Goal: Contribute content: Contribute content

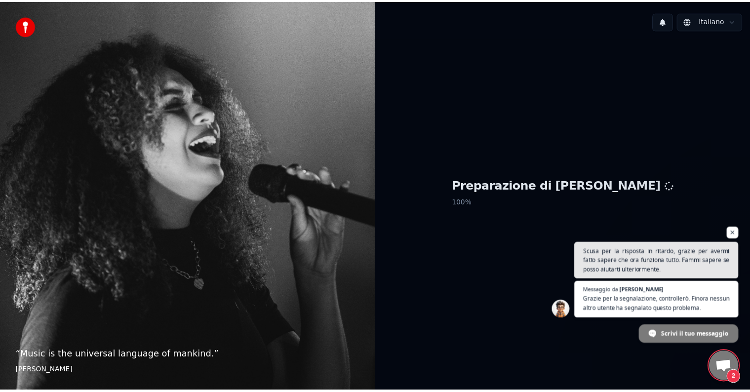
scroll to position [287, 0]
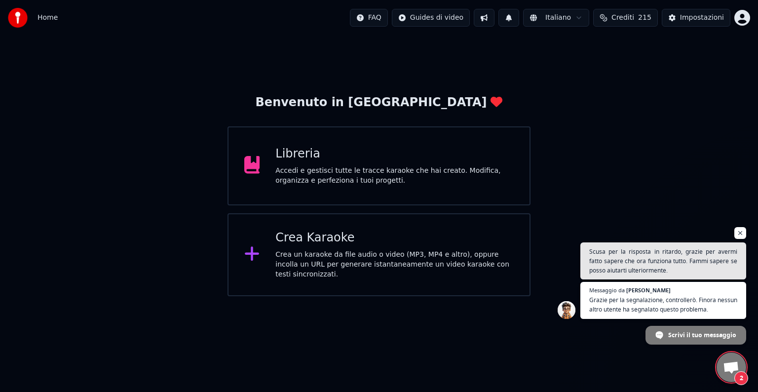
click at [336, 168] on div "Accedi e gestisci tutte le tracce karaoke che hai creato. Modifica, organizza e…" at bounding box center [395, 176] width 238 height 20
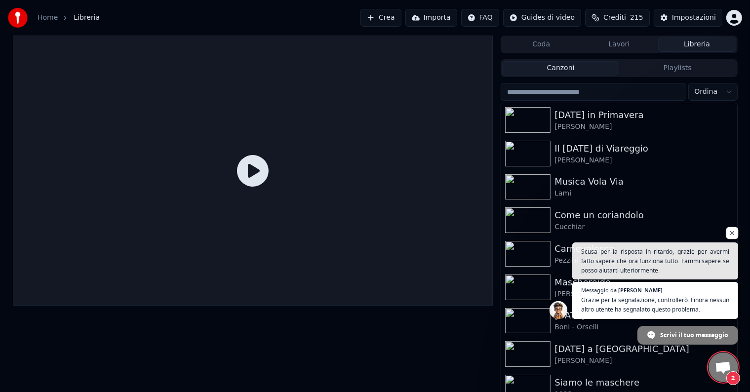
click at [735, 233] on span "Aprire la chat" at bounding box center [732, 233] width 12 height 12
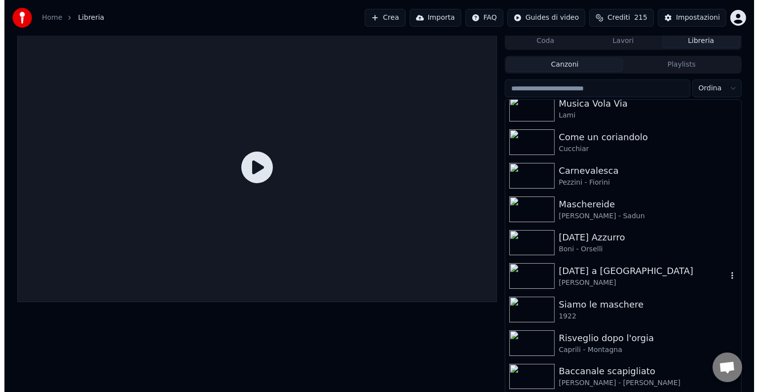
scroll to position [4, 0]
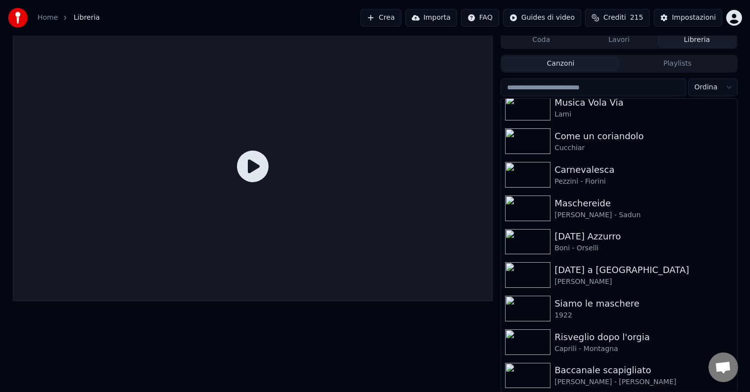
click at [583, 372] on div "Baccanale scapigliato" at bounding box center [638, 370] width 168 height 14
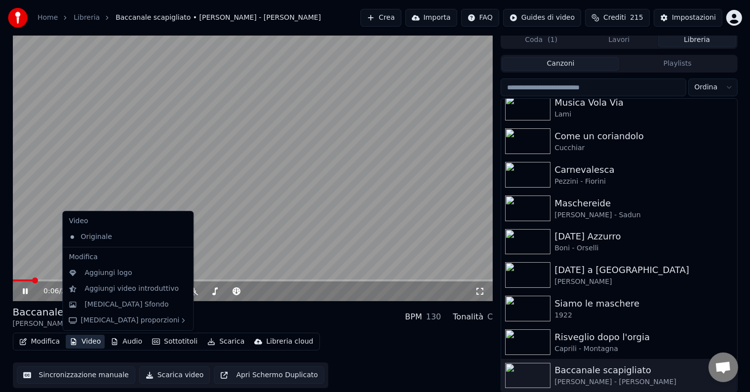
click at [87, 341] on button "Video" at bounding box center [85, 342] width 39 height 14
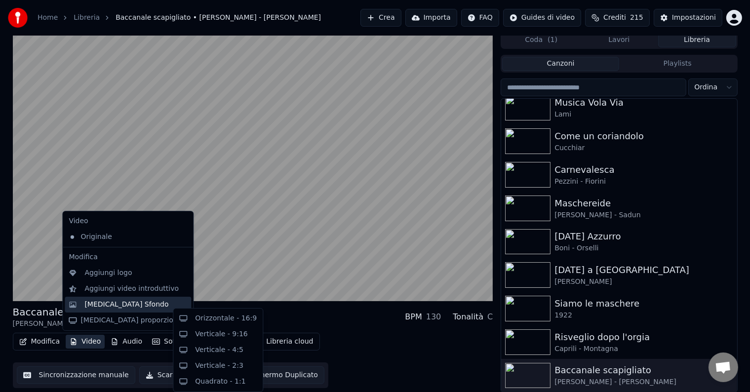
click at [92, 302] on div "[MEDICAL_DATA] Sfondo" at bounding box center [126, 305] width 84 height 10
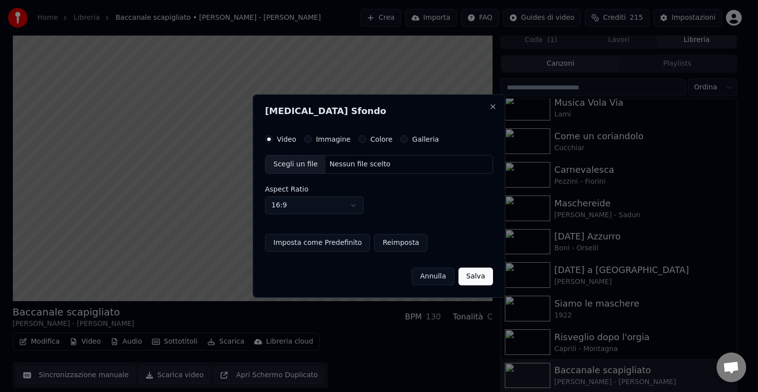
click at [306, 136] on button "Immagine" at bounding box center [308, 139] width 8 height 8
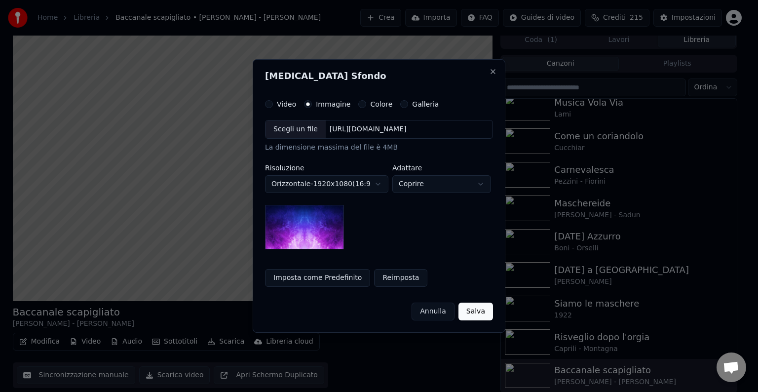
click at [306, 130] on div "Scegli un file" at bounding box center [296, 129] width 60 height 18
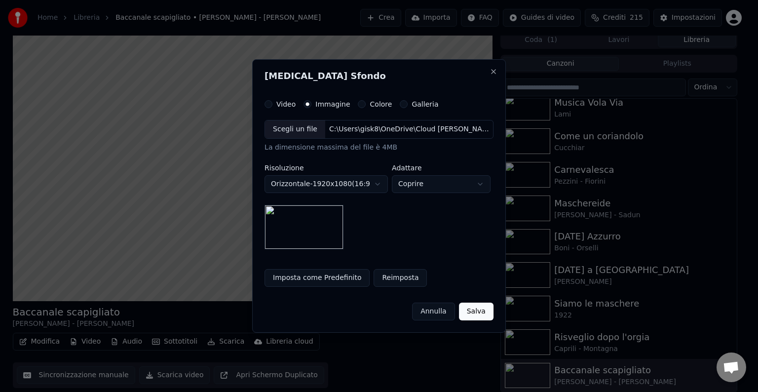
click at [474, 314] on button "Salva" at bounding box center [476, 312] width 35 height 18
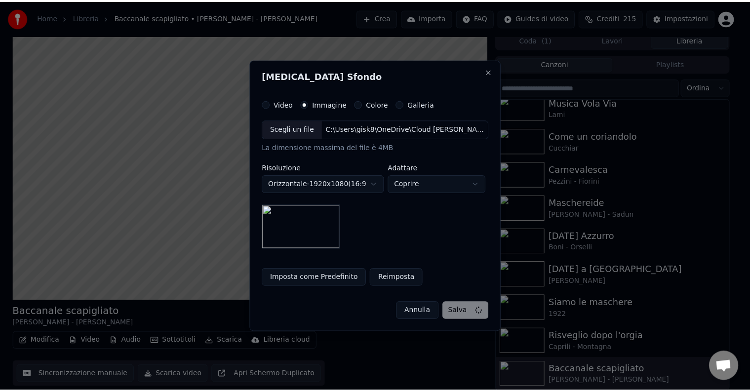
scroll to position [0, 0]
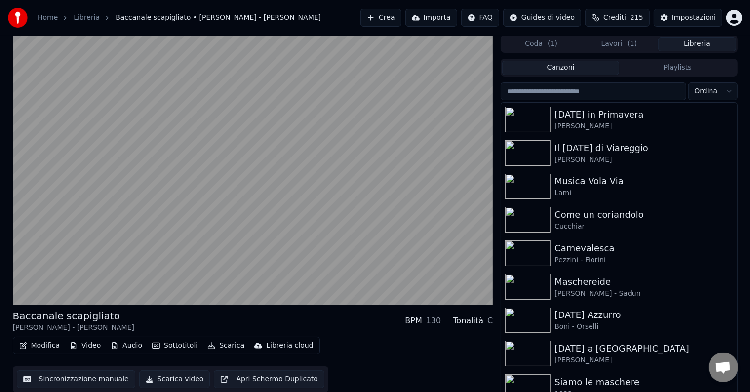
click at [707, 41] on button "Libreria" at bounding box center [697, 44] width 78 height 14
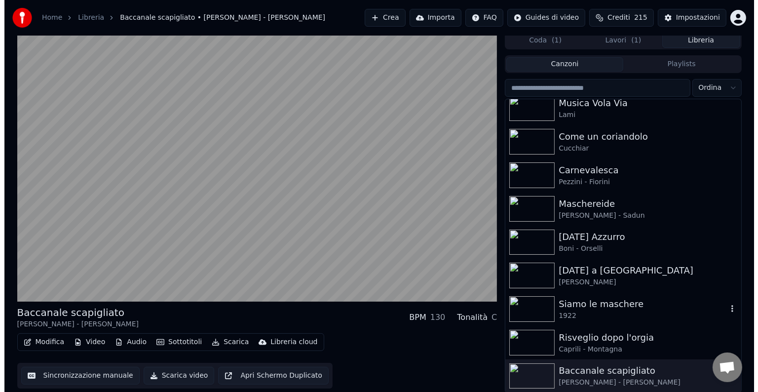
scroll to position [4, 0]
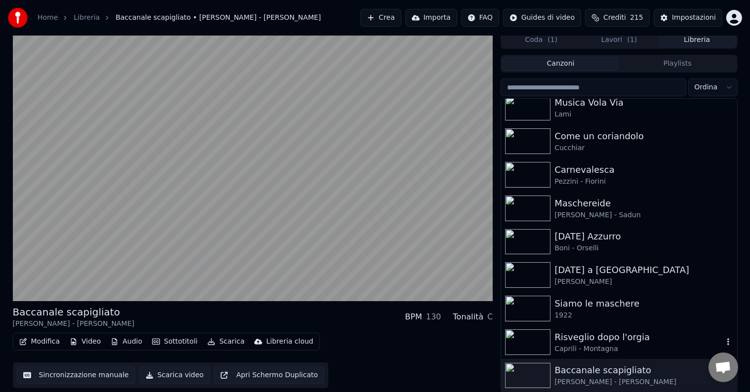
click at [604, 338] on div "Risveglio dopo l'orgia" at bounding box center [638, 337] width 168 height 14
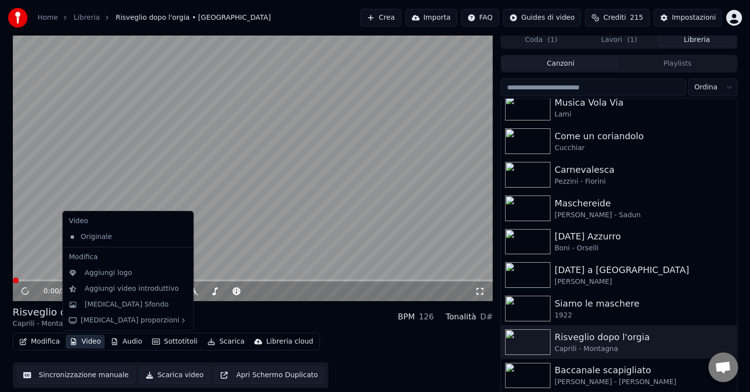
click at [95, 342] on button "Video" at bounding box center [85, 342] width 39 height 14
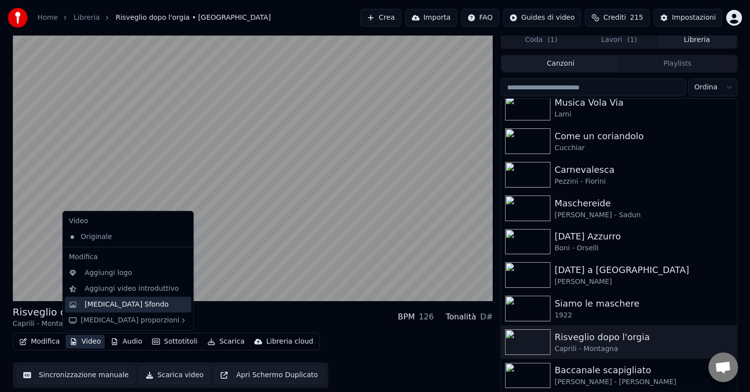
click at [94, 302] on div "[MEDICAL_DATA] Sfondo" at bounding box center [126, 305] width 84 height 10
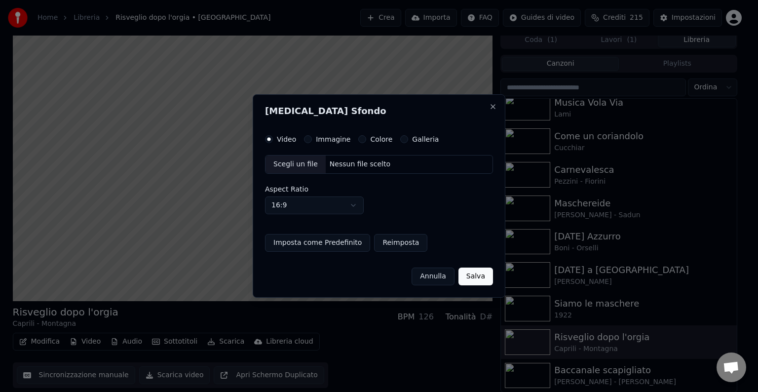
click at [339, 140] on label "Immagine" at bounding box center [333, 139] width 35 height 7
click at [312, 140] on button "Immagine" at bounding box center [308, 139] width 8 height 8
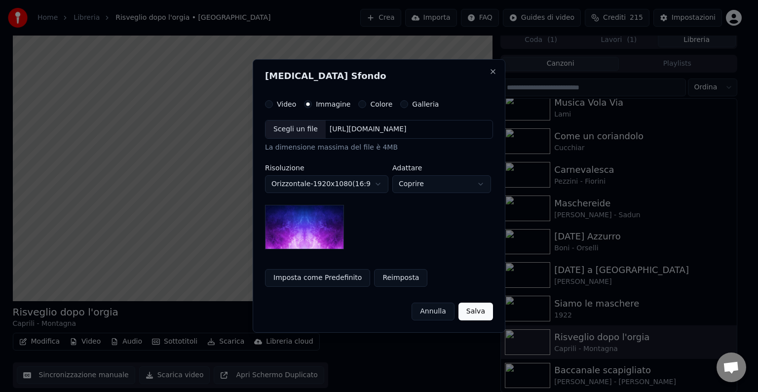
click at [304, 132] on div "Scegli un file" at bounding box center [296, 129] width 60 height 18
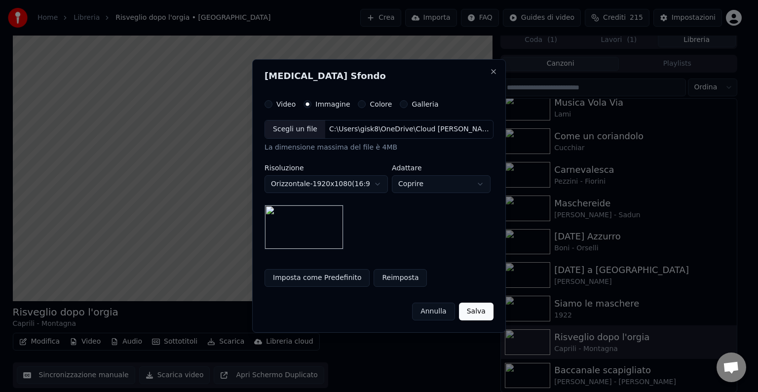
click at [304, 278] on button "Imposta come Predefinito" at bounding box center [317, 278] width 105 height 18
click at [479, 313] on button "Salva" at bounding box center [476, 312] width 35 height 18
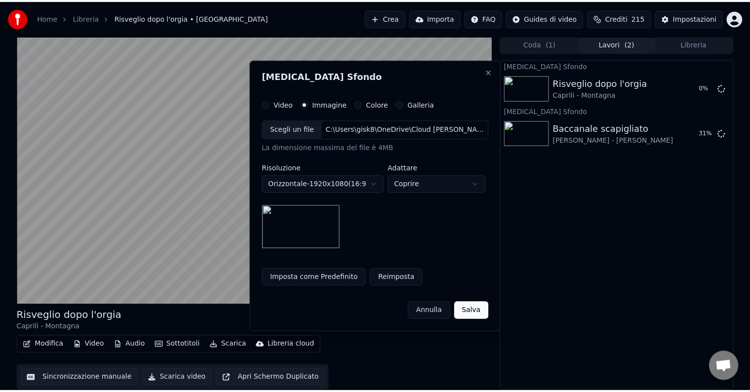
scroll to position [0, 0]
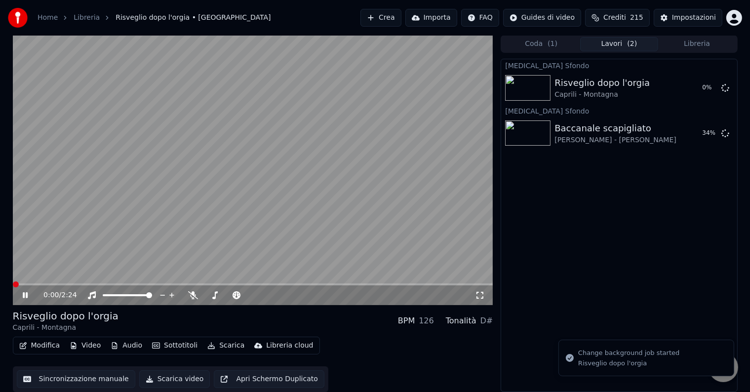
click at [680, 43] on button "Libreria" at bounding box center [697, 44] width 78 height 14
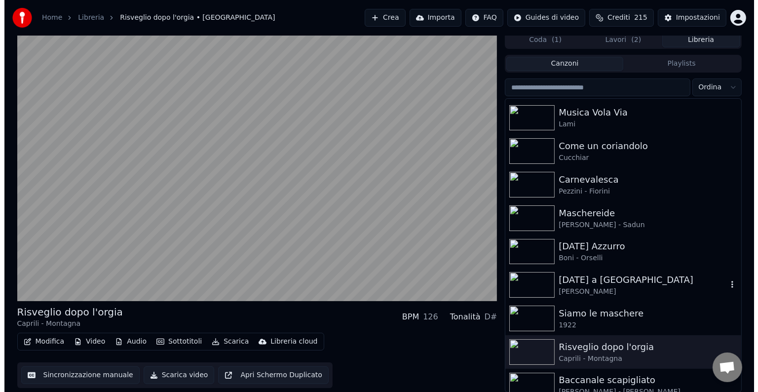
scroll to position [75, 0]
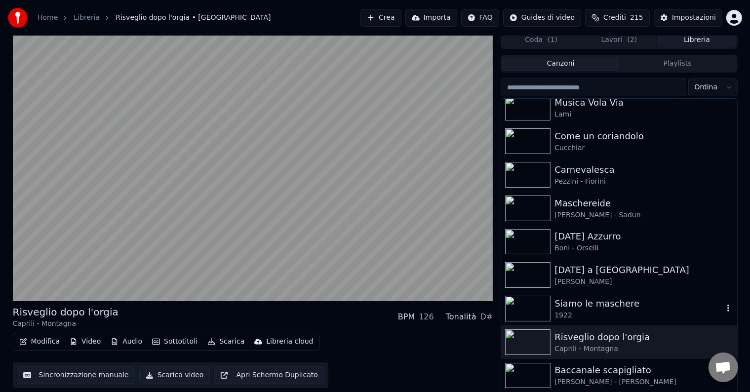
click at [603, 306] on div "Siamo le maschere" at bounding box center [638, 304] width 168 height 14
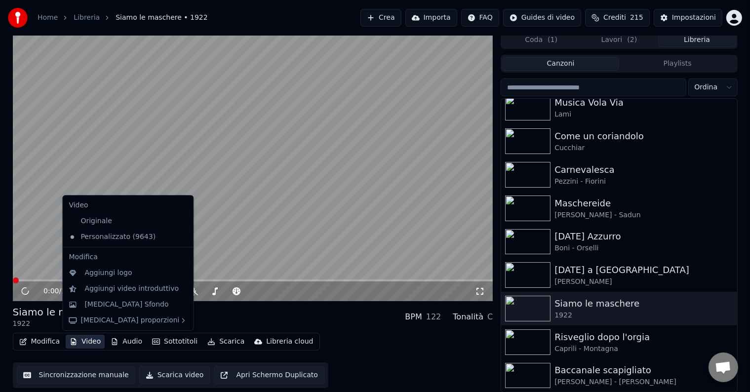
click at [82, 343] on button "Video" at bounding box center [85, 342] width 39 height 14
click at [94, 304] on div "[MEDICAL_DATA] Sfondo" at bounding box center [126, 305] width 84 height 10
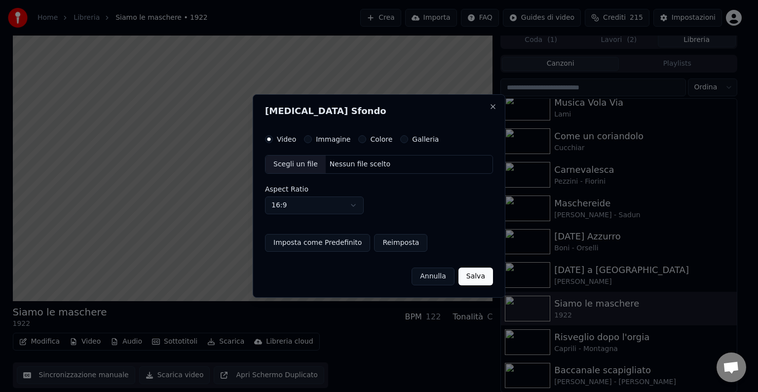
click at [319, 137] on label "Immagine" at bounding box center [333, 139] width 35 height 7
click at [312, 137] on button "Immagine" at bounding box center [308, 139] width 8 height 8
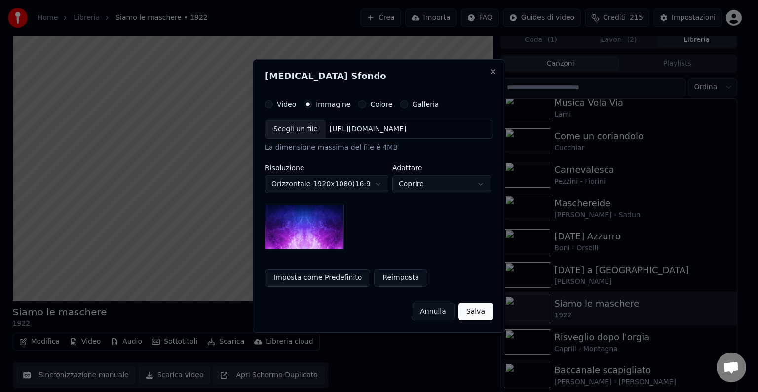
click at [281, 133] on div "Scegli un file" at bounding box center [296, 129] width 60 height 18
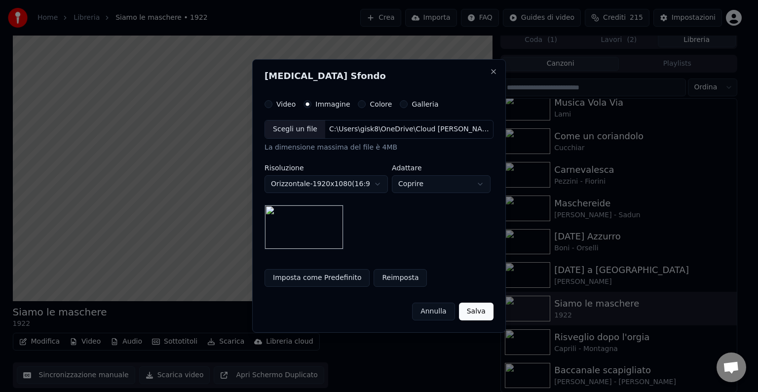
click at [481, 312] on button "Salva" at bounding box center [476, 312] width 35 height 18
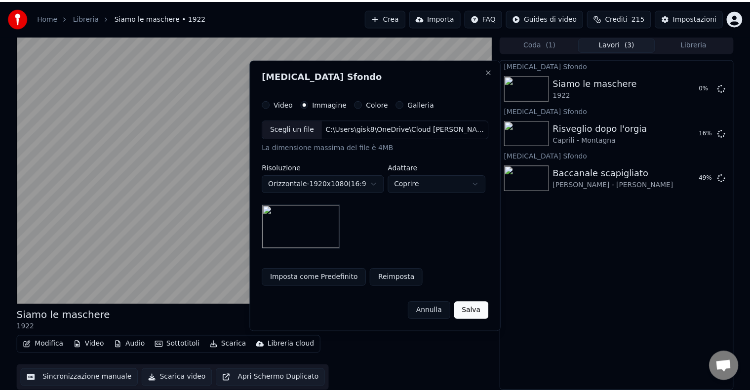
scroll to position [0, 0]
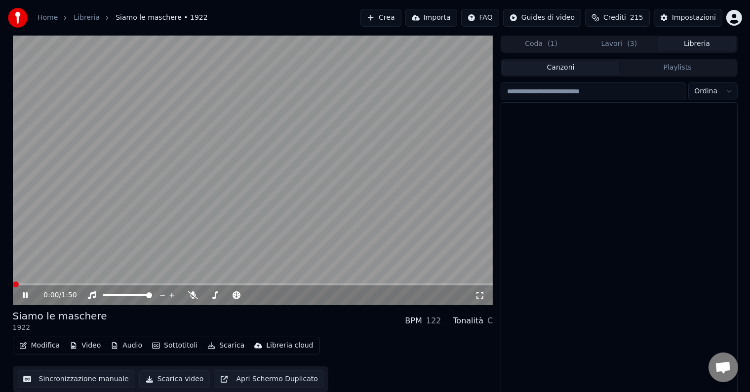
click at [718, 45] on button "Libreria" at bounding box center [697, 44] width 78 height 14
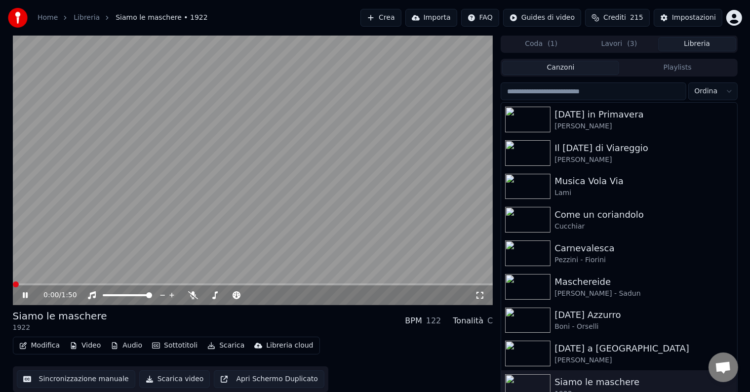
scroll to position [75, 0]
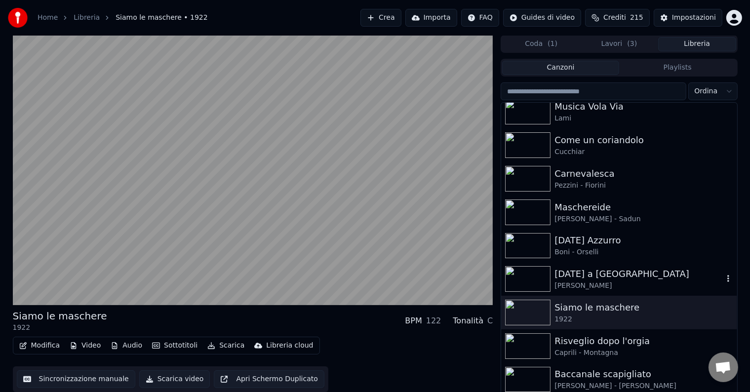
click at [613, 272] on div "[DATE] a [GEOGRAPHIC_DATA]" at bounding box center [638, 274] width 168 height 14
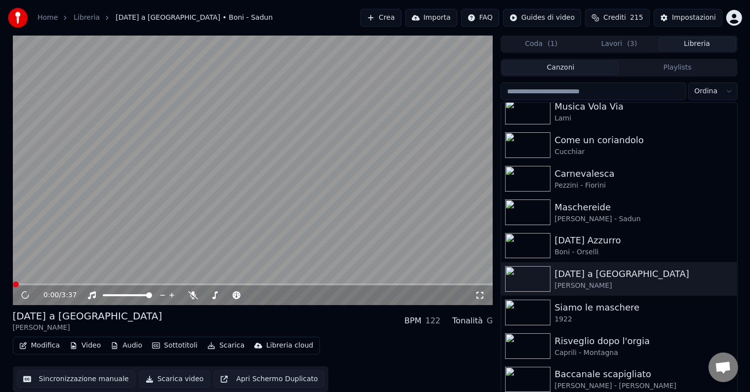
click at [88, 346] on button "Video" at bounding box center [85, 346] width 39 height 14
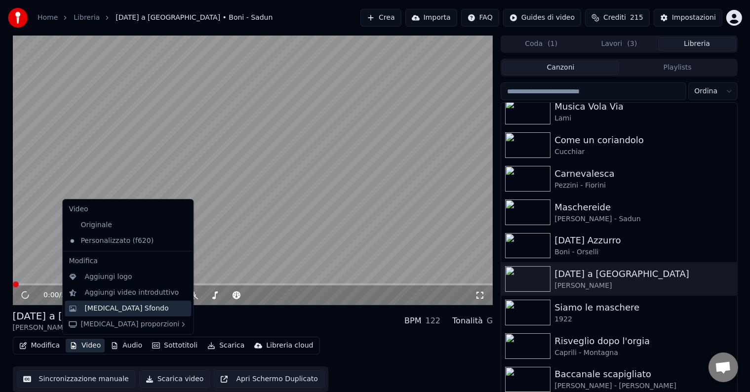
click at [85, 308] on div "[MEDICAL_DATA] Sfondo" at bounding box center [126, 309] width 84 height 10
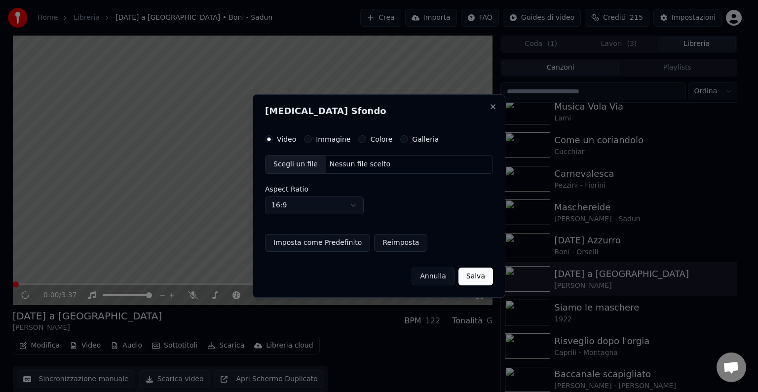
click at [312, 137] on div "Immagine" at bounding box center [327, 139] width 46 height 8
click at [307, 137] on button "Immagine" at bounding box center [308, 139] width 8 height 8
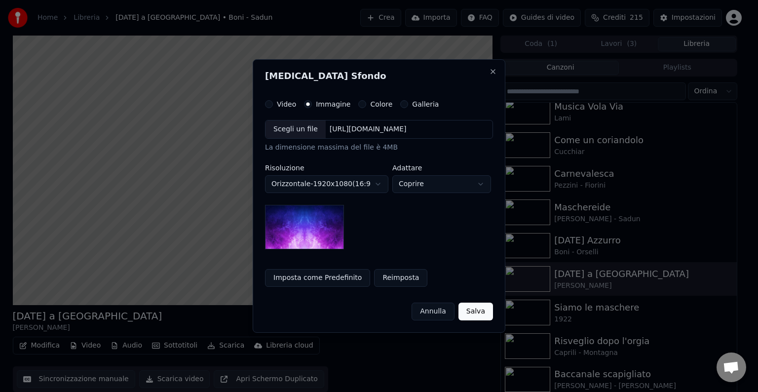
click at [295, 130] on div "Scegli un file" at bounding box center [296, 129] width 60 height 18
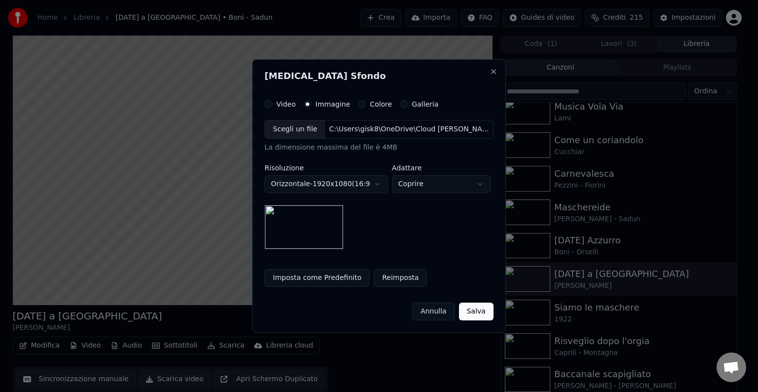
click at [468, 304] on button "Salva" at bounding box center [476, 312] width 35 height 18
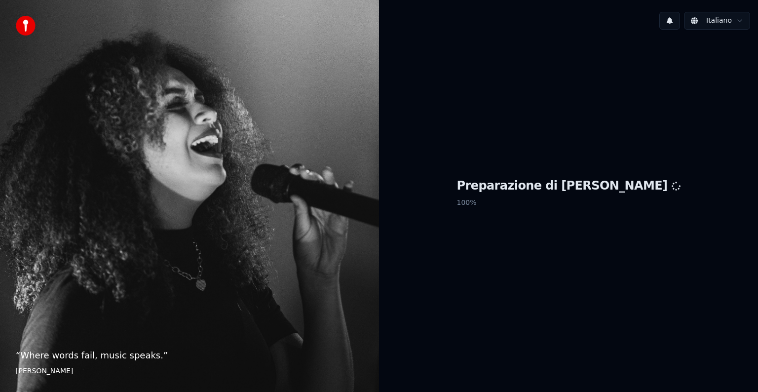
click at [524, 221] on div "Preparazione di Youka 100 %" at bounding box center [568, 195] width 379 height 315
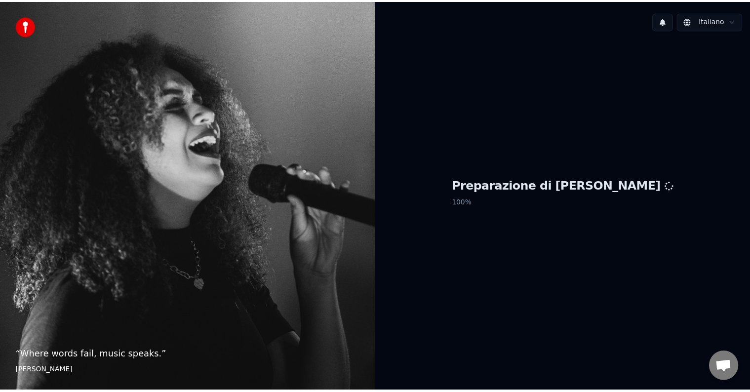
scroll to position [287, 0]
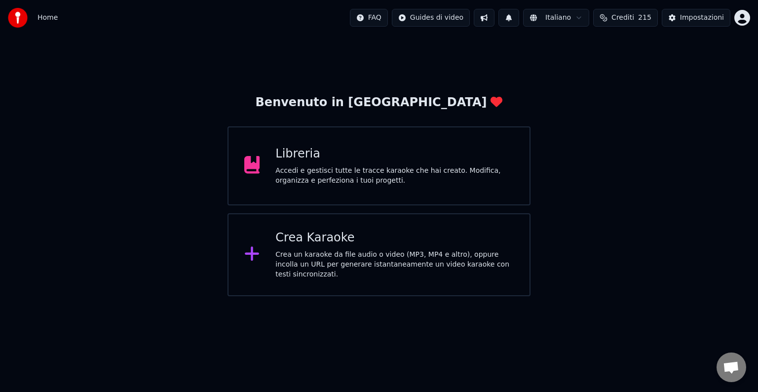
click at [411, 172] on div "Accedi e gestisci tutte le tracce karaoke che hai creato. Modifica, organizza e…" at bounding box center [395, 176] width 238 height 20
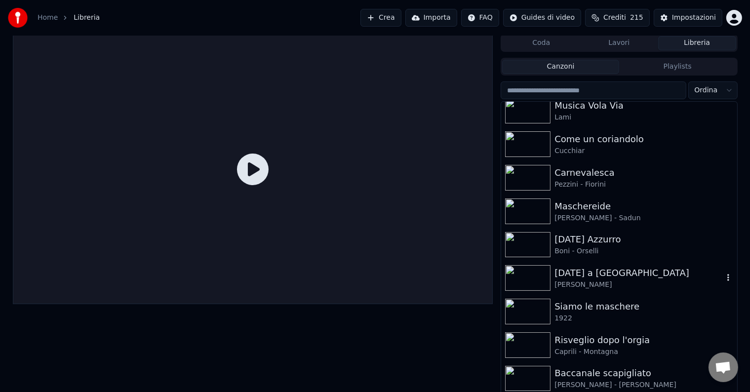
scroll to position [4, 0]
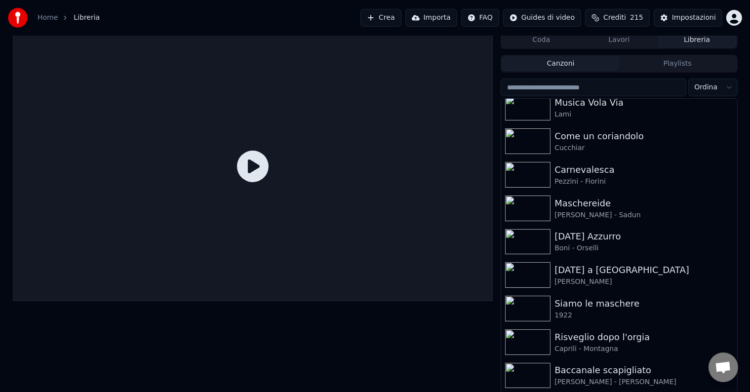
click at [616, 371] on div "Baccanale scapigliato" at bounding box center [638, 370] width 168 height 14
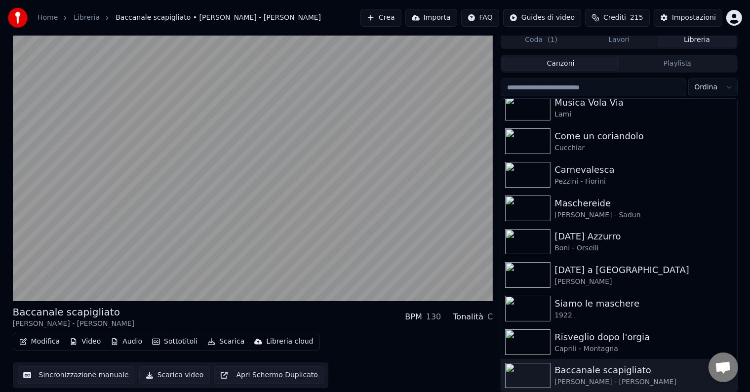
click at [613, 48] on div "Coda ( 1 ) Lavori Libreria Canzoni Playlists Ordina Carnevale in Primavera Boni…" at bounding box center [619, 211] width 237 height 361
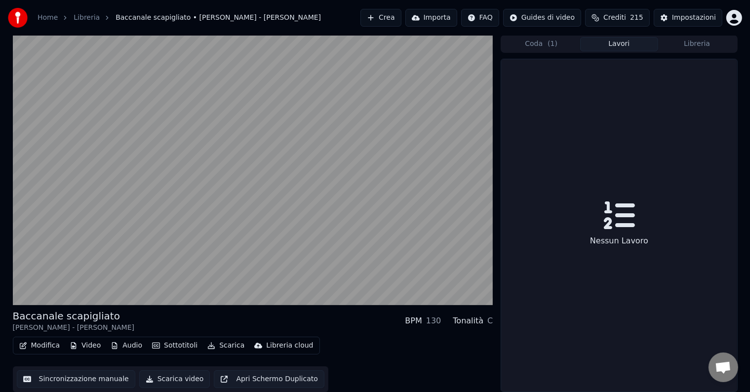
scroll to position [0, 0]
click at [615, 43] on button "Lavori" at bounding box center [619, 44] width 78 height 14
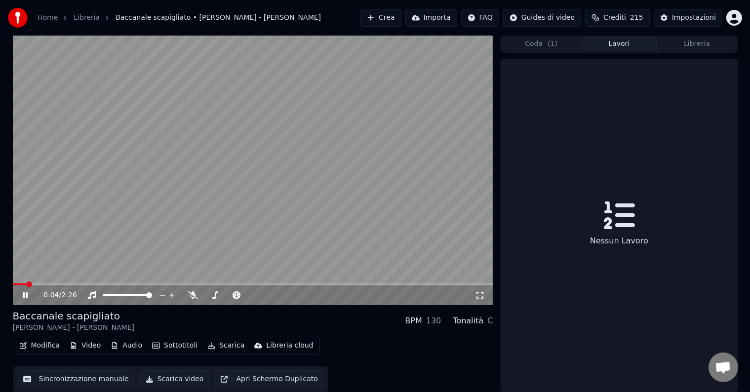
click at [84, 349] on button "Video" at bounding box center [85, 346] width 39 height 14
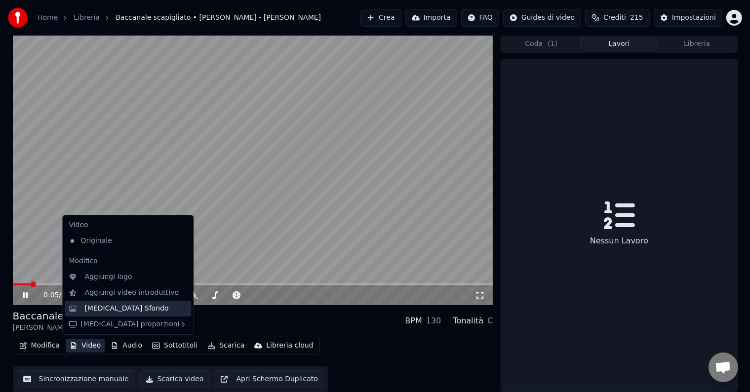
click at [91, 309] on div "[MEDICAL_DATA] Sfondo" at bounding box center [126, 309] width 84 height 10
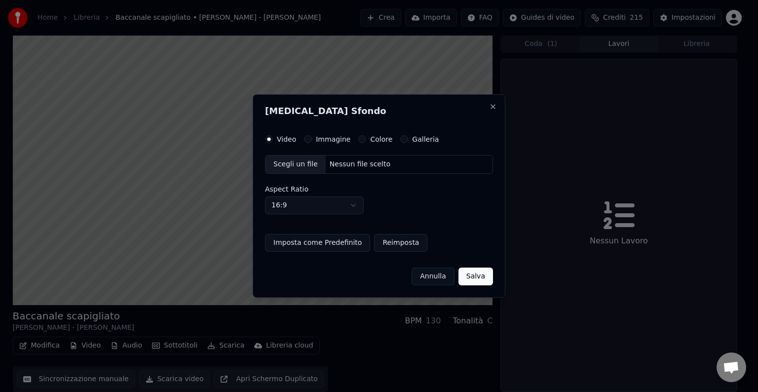
click at [313, 137] on div "Immagine" at bounding box center [327, 139] width 46 height 8
click at [309, 138] on button "Immagine" at bounding box center [308, 139] width 8 height 8
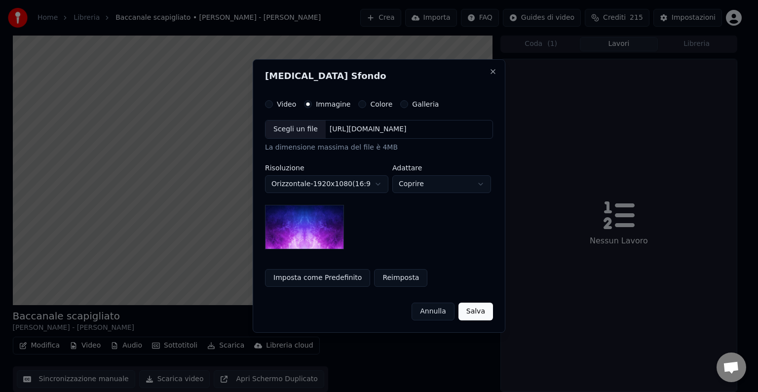
click at [309, 137] on div "Scegli un file" at bounding box center [296, 129] width 60 height 18
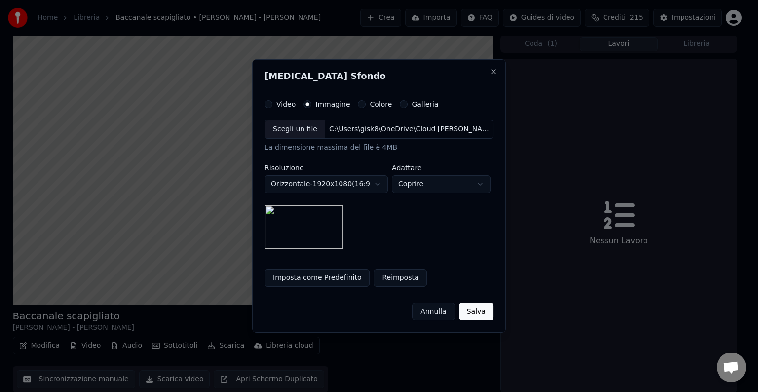
click at [473, 309] on button "Salva" at bounding box center [476, 312] width 35 height 18
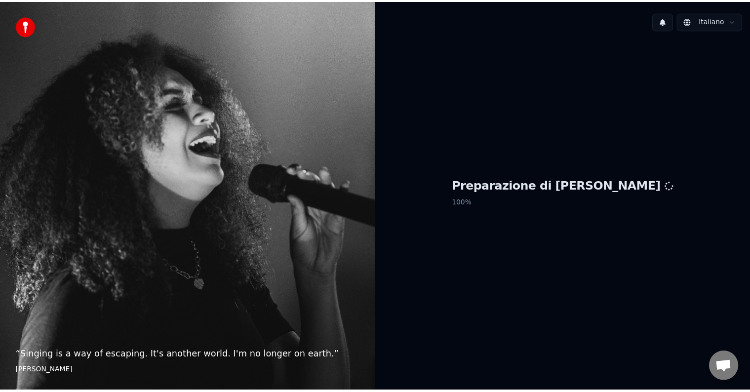
scroll to position [287, 0]
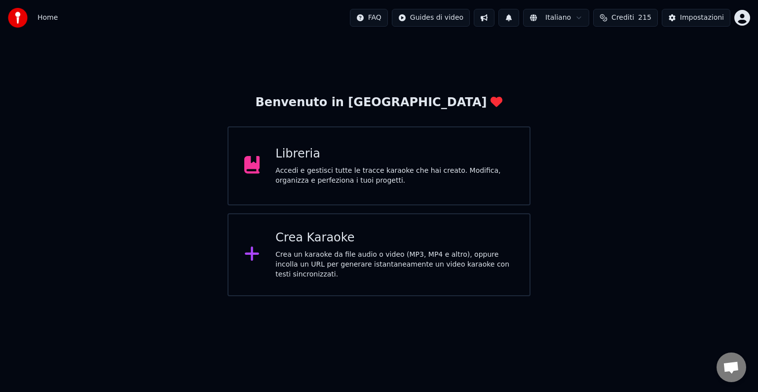
click at [396, 167] on div "Accedi e gestisci tutte le tracce karaoke che hai creato. Modifica, organizza e…" at bounding box center [395, 176] width 238 height 20
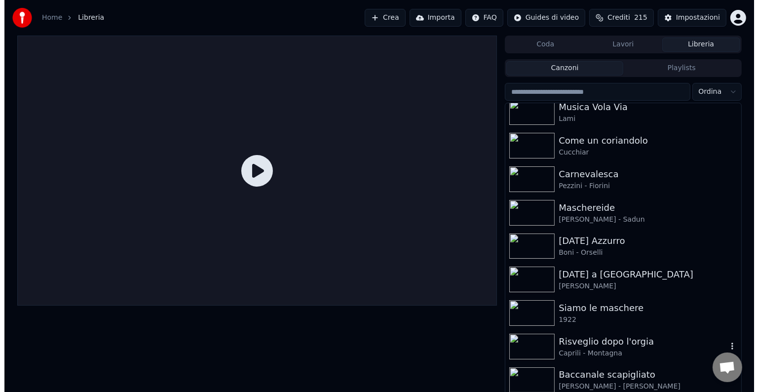
scroll to position [4, 0]
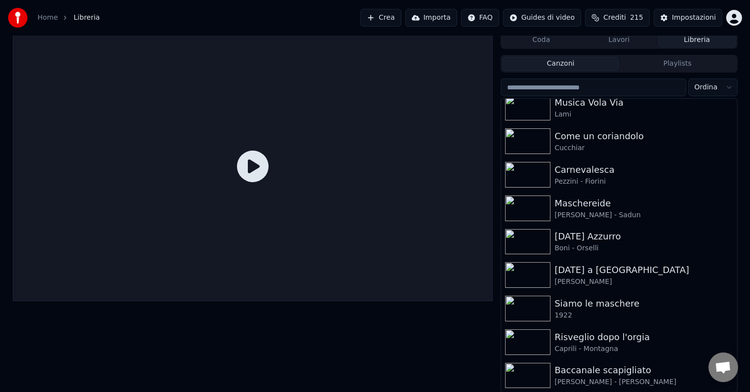
click at [604, 375] on div "Baccanale scapigliato" at bounding box center [638, 370] width 168 height 14
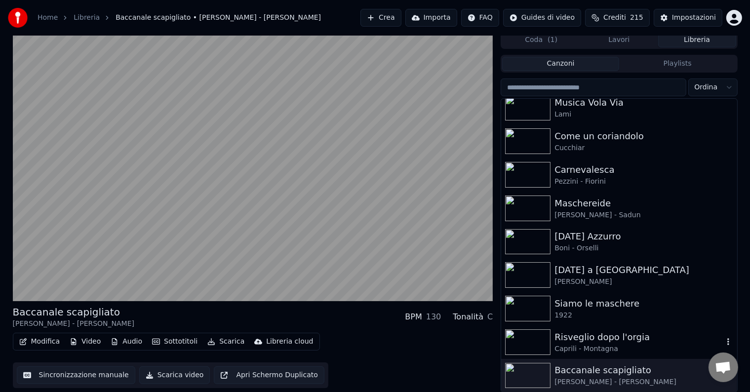
click at [599, 341] on div "Risveglio dopo l'orgia" at bounding box center [638, 337] width 168 height 14
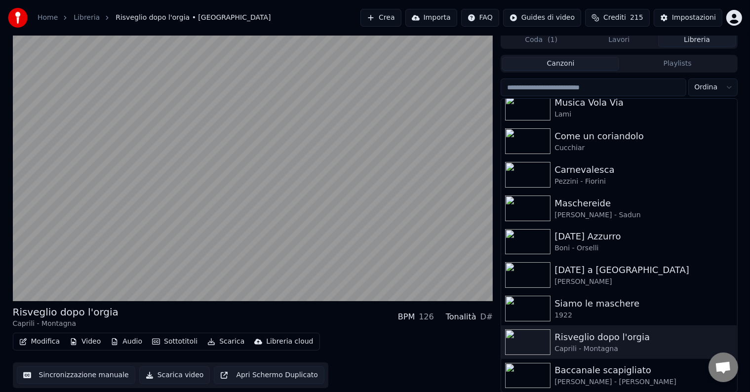
click at [96, 344] on button "Video" at bounding box center [85, 342] width 39 height 14
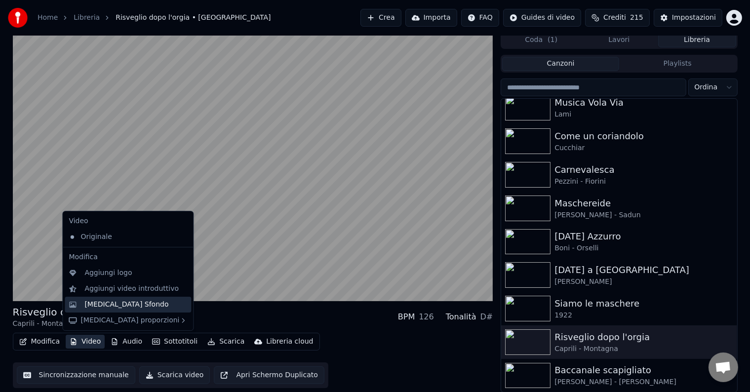
click at [104, 306] on div "[MEDICAL_DATA] Sfondo" at bounding box center [126, 305] width 84 height 10
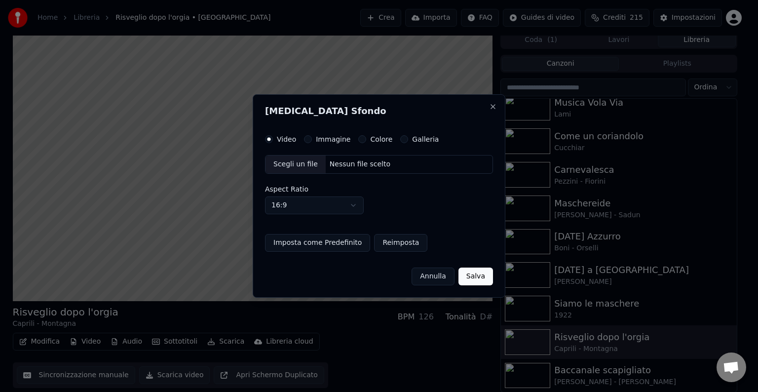
click at [309, 142] on button "Immagine" at bounding box center [308, 139] width 8 height 8
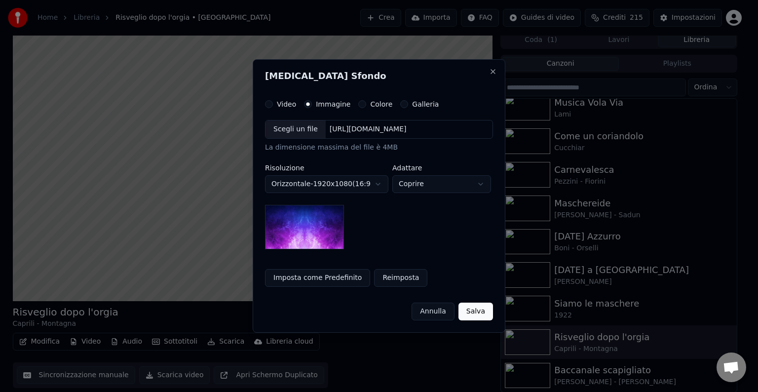
click at [306, 134] on div "Scegli un file" at bounding box center [296, 129] width 60 height 18
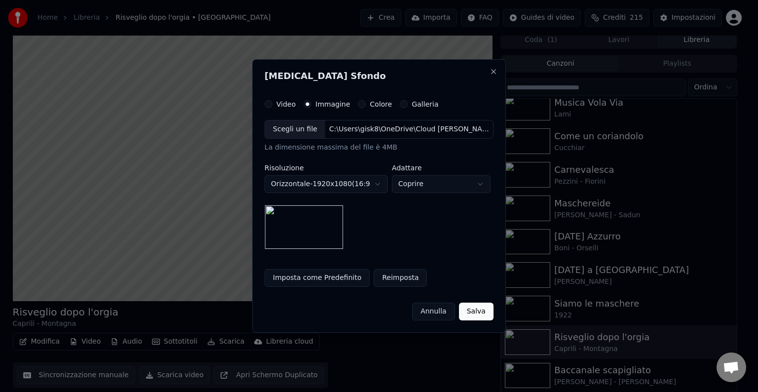
click at [329, 277] on button "Imposta come Predefinito" at bounding box center [317, 278] width 105 height 18
click at [475, 309] on button "Salva" at bounding box center [476, 312] width 35 height 18
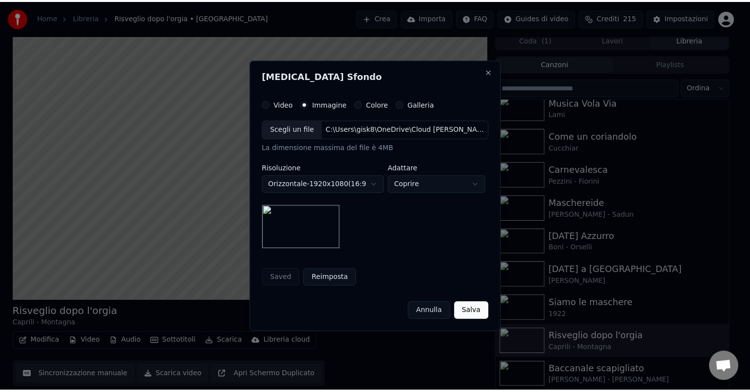
scroll to position [0, 0]
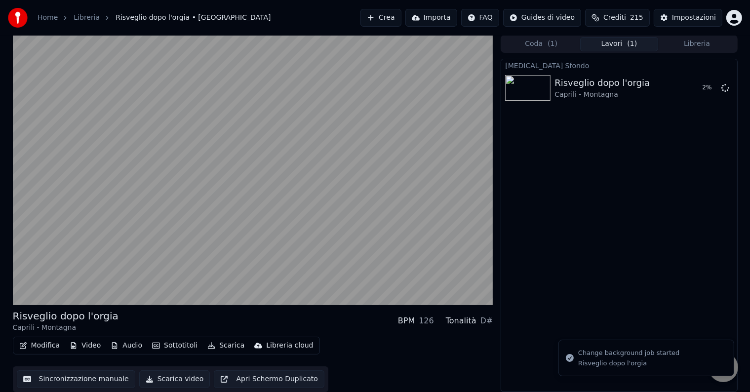
click at [679, 44] on button "Libreria" at bounding box center [697, 44] width 78 height 14
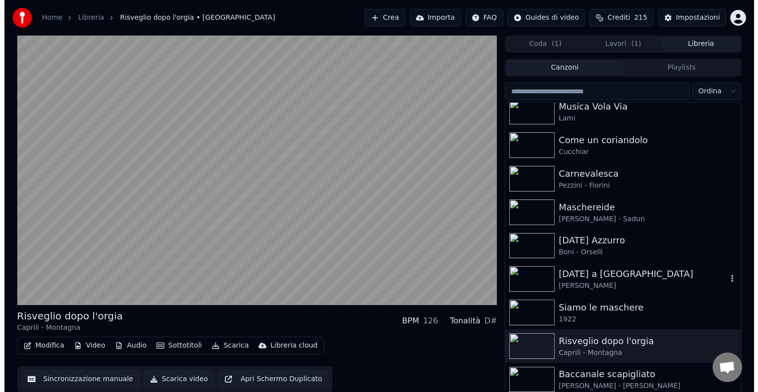
scroll to position [4, 0]
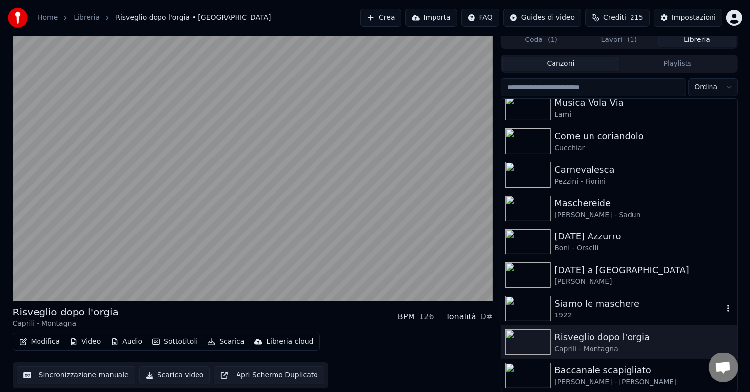
click at [619, 318] on div "1922" at bounding box center [638, 316] width 168 height 10
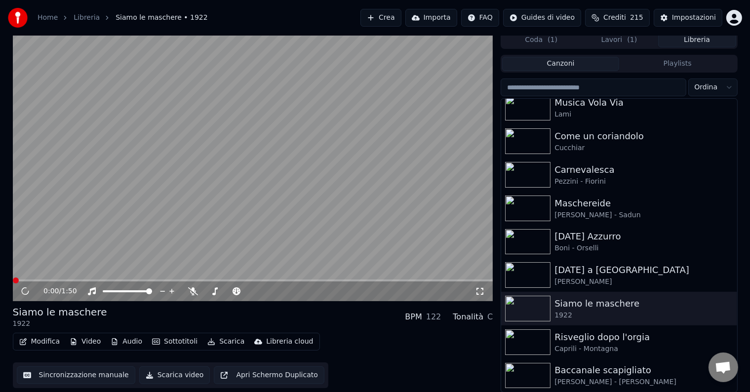
click at [93, 342] on button "Video" at bounding box center [85, 342] width 39 height 14
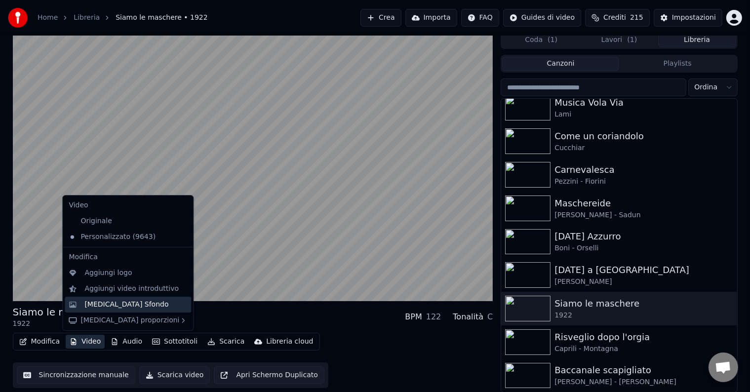
click at [100, 310] on div "[MEDICAL_DATA] Sfondo" at bounding box center [128, 305] width 126 height 16
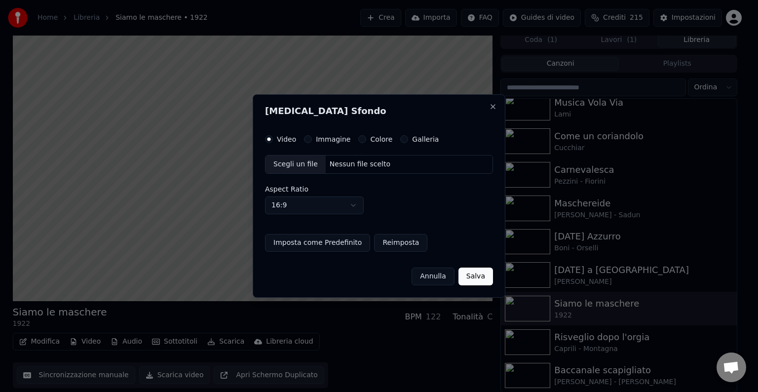
click at [332, 136] on label "Immagine" at bounding box center [333, 139] width 35 height 7
click at [312, 135] on button "Immagine" at bounding box center [308, 139] width 8 height 8
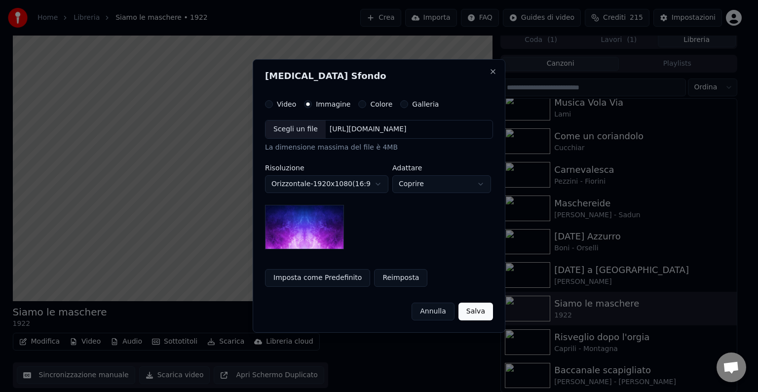
click at [294, 127] on div "Scegli un file" at bounding box center [296, 129] width 60 height 18
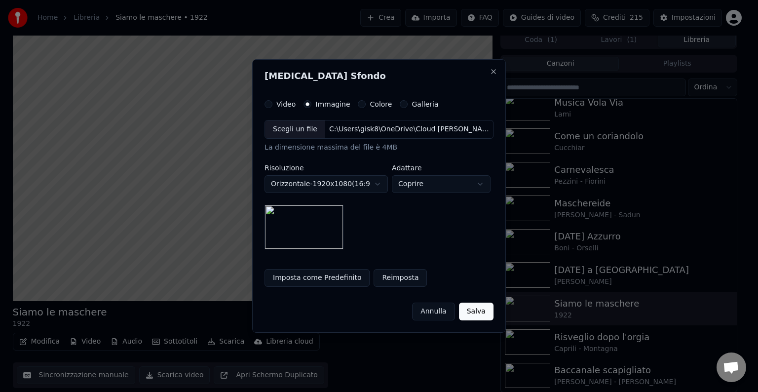
click at [476, 312] on button "Salva" at bounding box center [476, 312] width 35 height 18
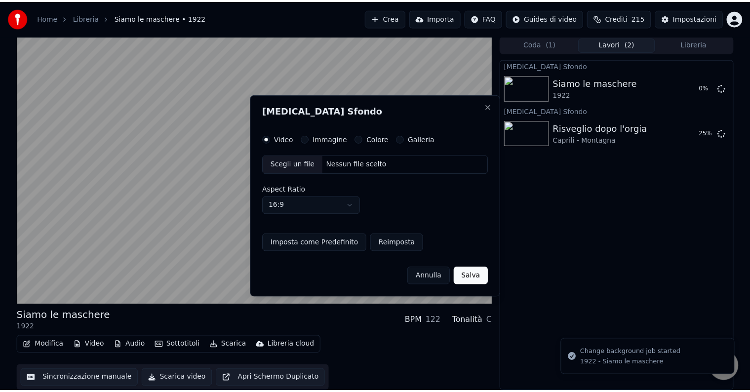
scroll to position [0, 0]
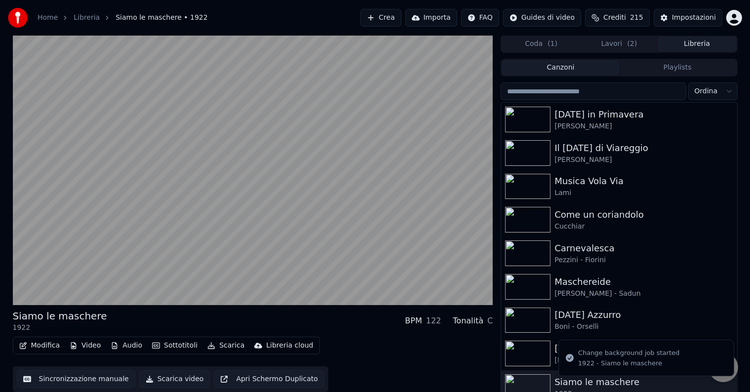
click at [683, 46] on button "Libreria" at bounding box center [697, 44] width 78 height 14
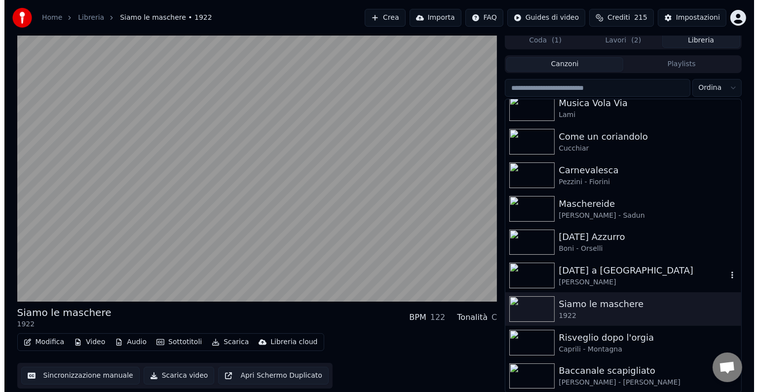
scroll to position [4, 0]
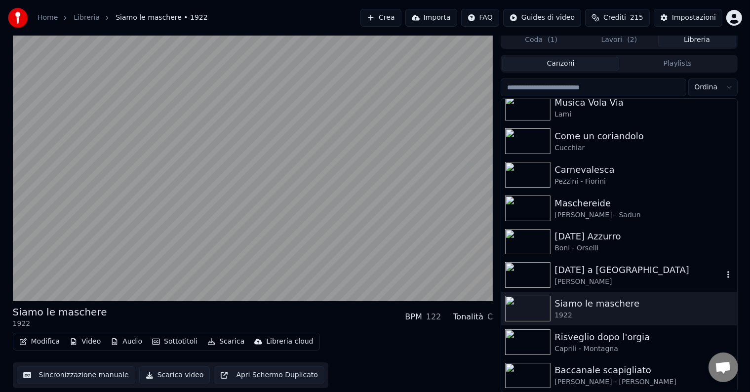
click at [598, 263] on div "[DATE] a [GEOGRAPHIC_DATA]" at bounding box center [638, 270] width 168 height 14
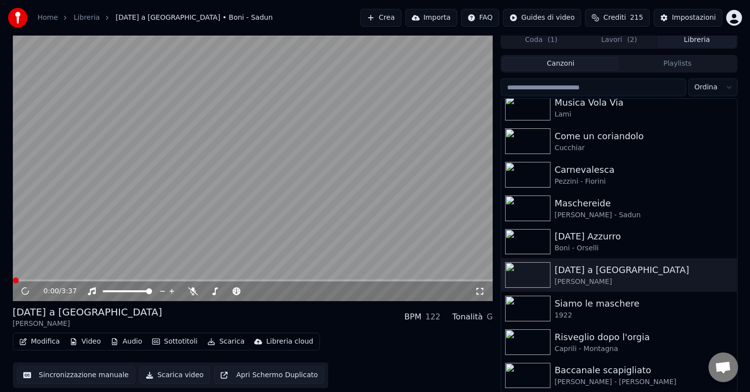
click at [86, 341] on button "Video" at bounding box center [85, 342] width 39 height 14
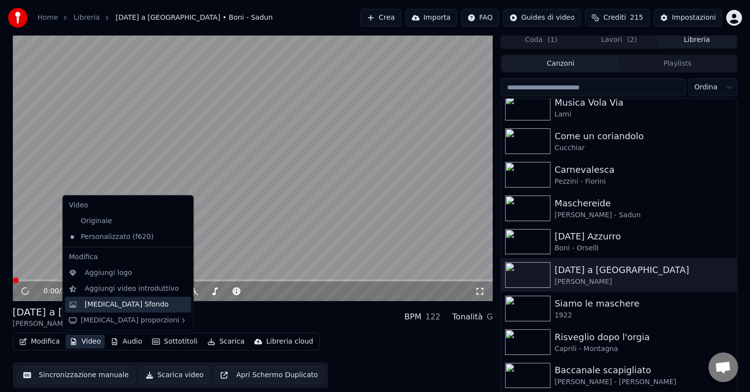
click at [91, 310] on div "[MEDICAL_DATA] Sfondo" at bounding box center [128, 305] width 126 height 16
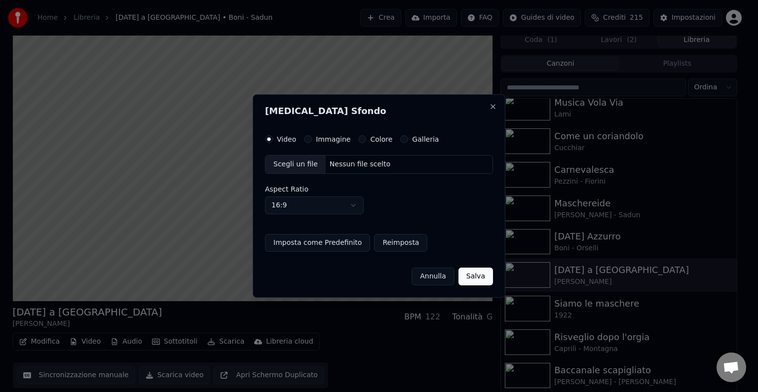
click at [310, 144] on div "Video Immagine Colore Galleria Scegli un file Nessun file scelto Aspect Ratio 1…" at bounding box center [379, 193] width 228 height 117
click at [310, 141] on div "Immagine" at bounding box center [327, 139] width 46 height 8
click at [324, 140] on label "Immagine" at bounding box center [333, 139] width 35 height 7
click at [312, 140] on button "Immagine" at bounding box center [308, 139] width 8 height 8
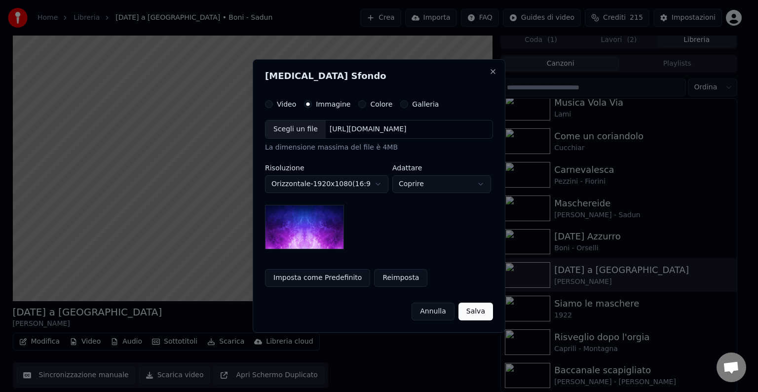
click at [308, 137] on div "Scegli un file" at bounding box center [296, 129] width 60 height 18
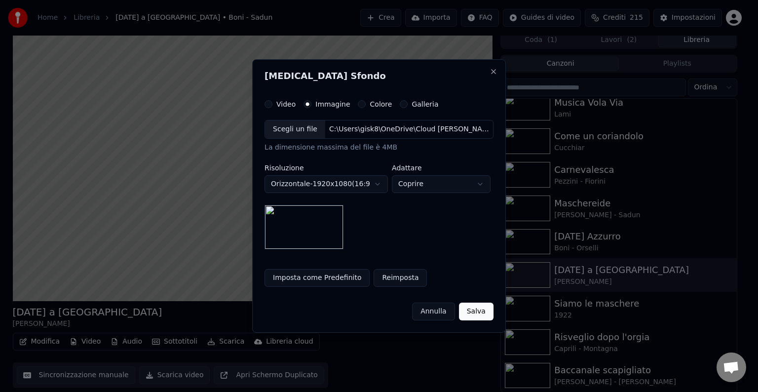
click at [474, 308] on button "Salva" at bounding box center [476, 312] width 35 height 18
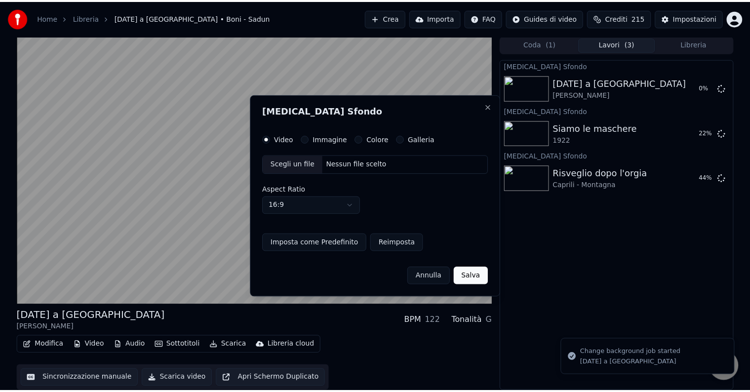
scroll to position [0, 0]
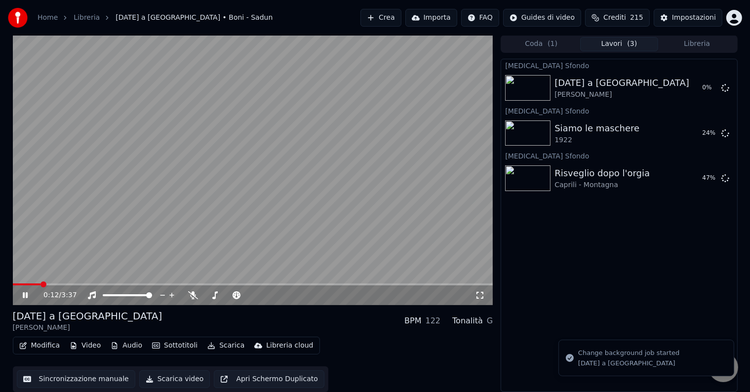
click at [684, 51] on div "Coda ( 1 ) Lavori ( 3 ) Libreria" at bounding box center [619, 44] width 237 height 18
click at [683, 45] on button "Libreria" at bounding box center [697, 44] width 78 height 14
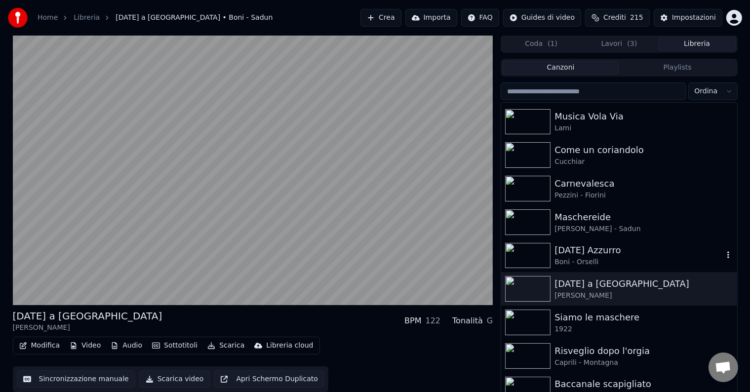
scroll to position [75, 0]
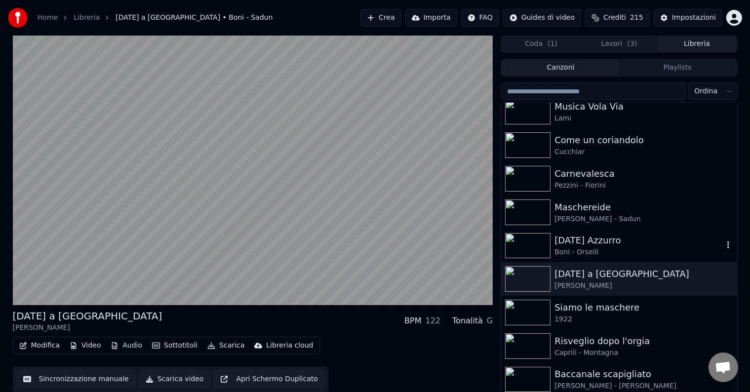
click at [602, 245] on div "[DATE] Azzurro" at bounding box center [638, 241] width 168 height 14
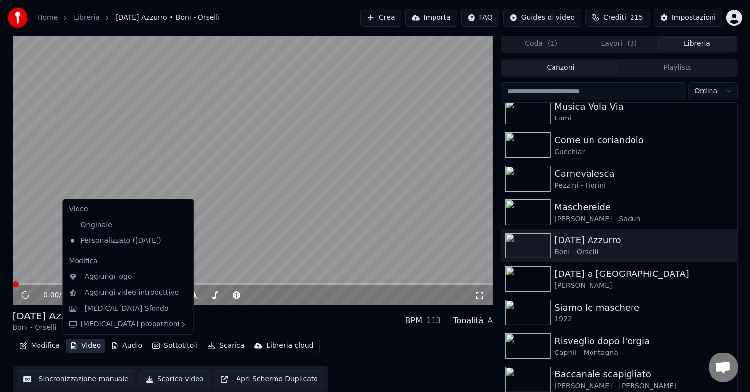
click at [78, 351] on button "Video" at bounding box center [85, 346] width 39 height 14
click at [99, 310] on div "[MEDICAL_DATA] Sfondo" at bounding box center [126, 309] width 84 height 10
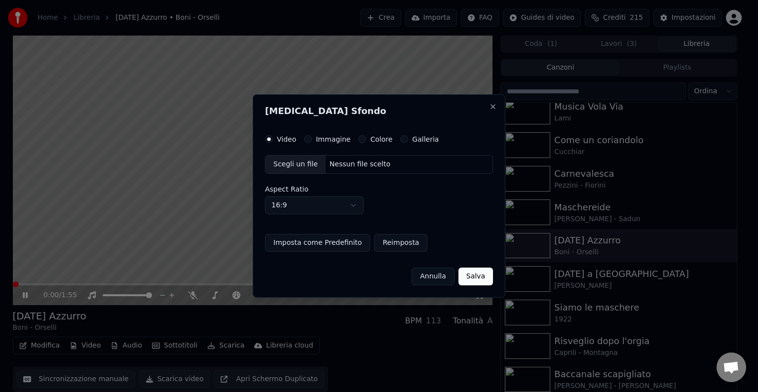
click at [310, 140] on button "Immagine" at bounding box center [308, 139] width 8 height 8
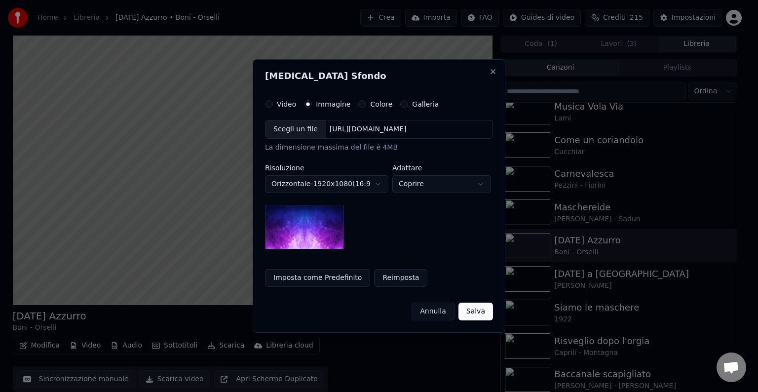
click at [296, 133] on div "Scegli un file" at bounding box center [296, 129] width 60 height 18
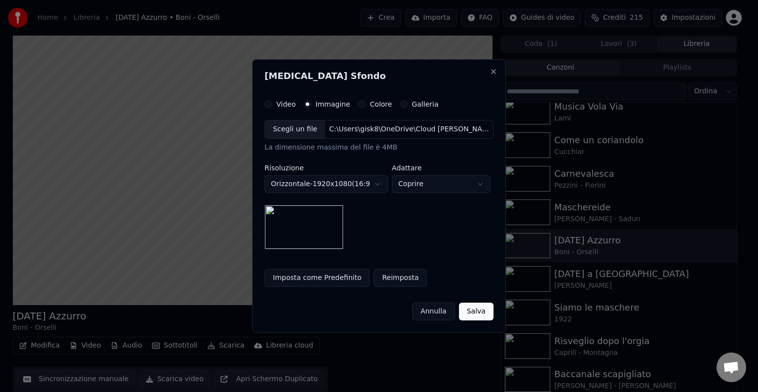
click at [486, 315] on button "Salva" at bounding box center [476, 312] width 35 height 18
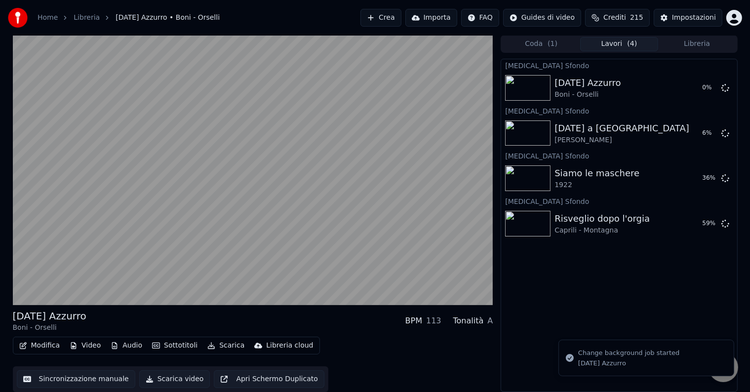
click at [685, 48] on button "Libreria" at bounding box center [697, 44] width 78 height 14
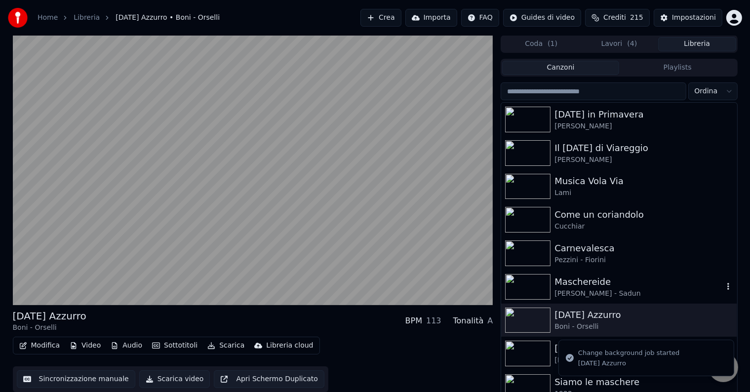
click at [600, 275] on div "Maschereide" at bounding box center [638, 282] width 168 height 14
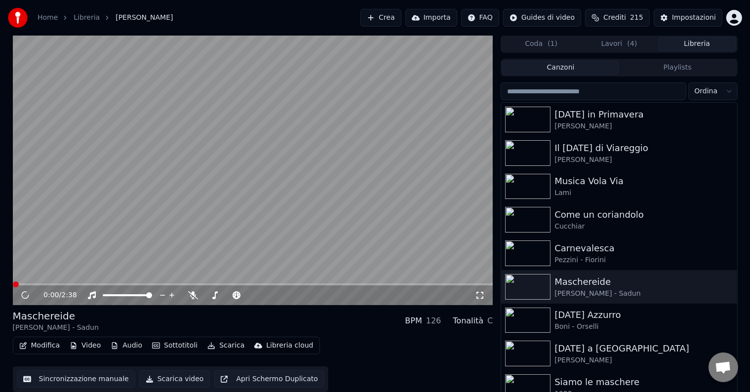
click at [76, 348] on icon "button" at bounding box center [74, 345] width 8 height 7
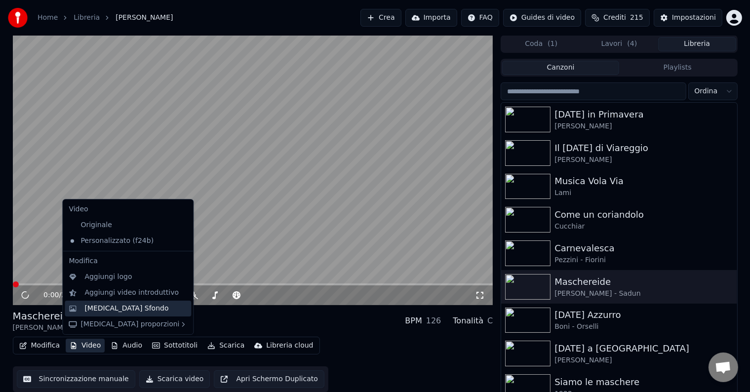
click at [101, 308] on div "[MEDICAL_DATA] Sfondo" at bounding box center [126, 309] width 84 height 10
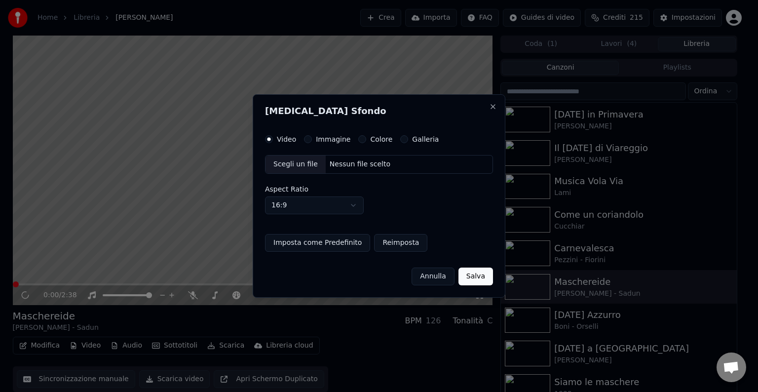
click at [308, 166] on div "Scegli un file" at bounding box center [296, 165] width 60 height 18
click at [327, 136] on label "Immagine" at bounding box center [333, 139] width 35 height 7
click at [312, 136] on button "Immagine" at bounding box center [308, 139] width 8 height 8
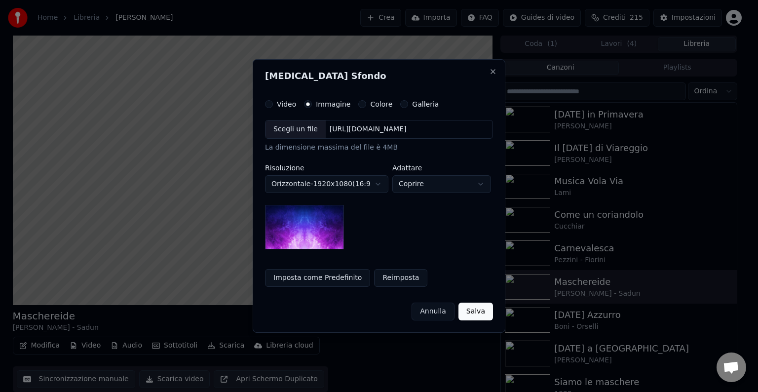
click at [302, 132] on div "Scegli un file" at bounding box center [296, 129] width 60 height 18
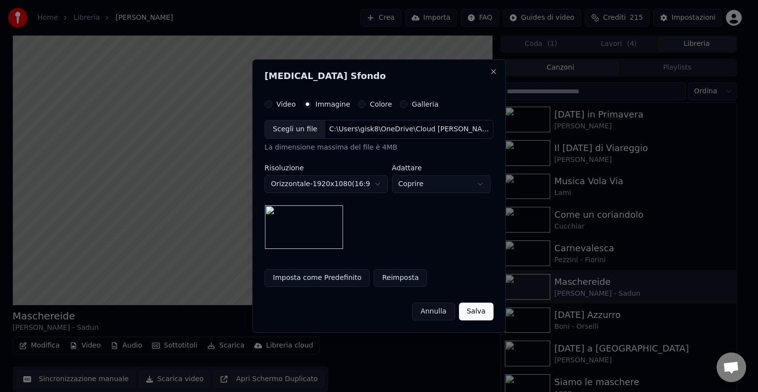
click at [471, 314] on button "Salva" at bounding box center [476, 312] width 35 height 18
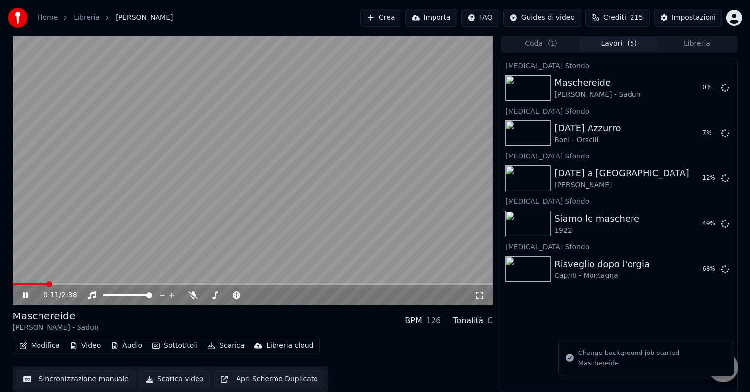
click at [681, 41] on button "Libreria" at bounding box center [697, 44] width 78 height 14
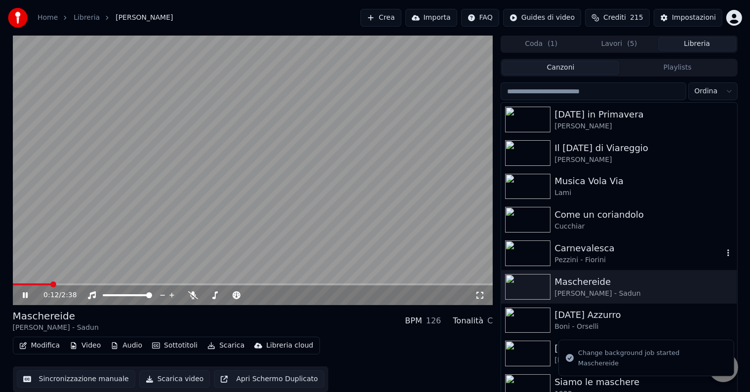
click at [601, 246] on div "Carnevalesca" at bounding box center [638, 248] width 168 height 14
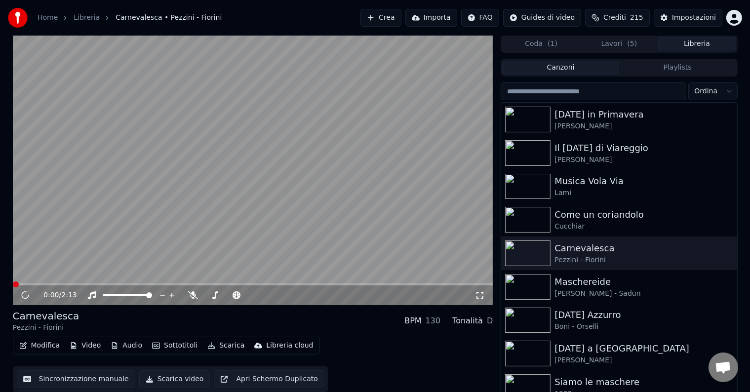
click at [93, 344] on button "Video" at bounding box center [85, 346] width 39 height 14
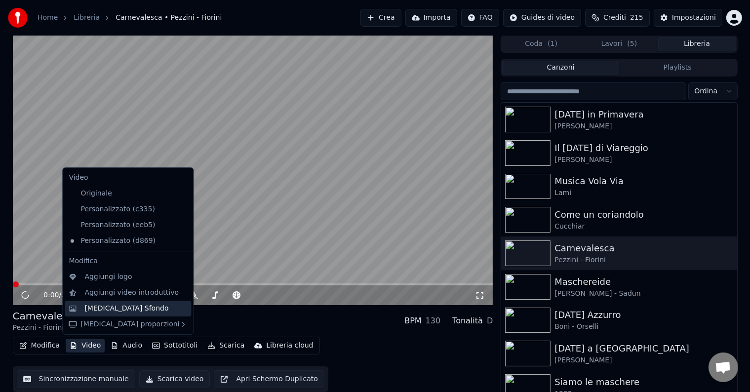
click at [104, 302] on div "[MEDICAL_DATA] Sfondo" at bounding box center [128, 309] width 126 height 16
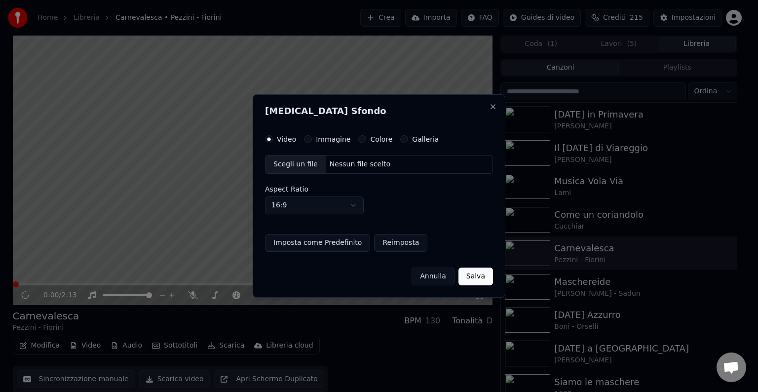
click at [309, 136] on button "Immagine" at bounding box center [308, 139] width 8 height 8
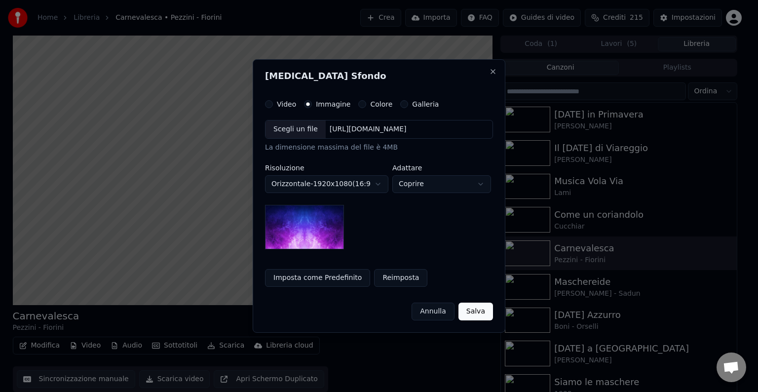
click at [302, 133] on div "Scegli un file" at bounding box center [296, 129] width 60 height 18
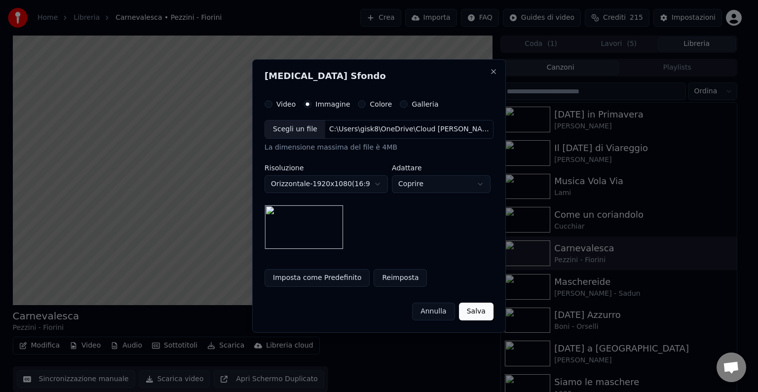
click at [485, 310] on button "Salva" at bounding box center [476, 312] width 35 height 18
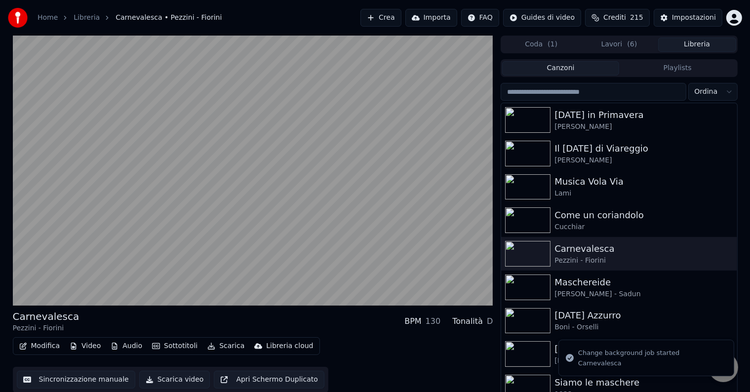
click at [678, 48] on button "Libreria" at bounding box center [697, 45] width 78 height 14
click at [589, 207] on div "Come un coriandolo Cucchiar" at bounding box center [619, 220] width 236 height 34
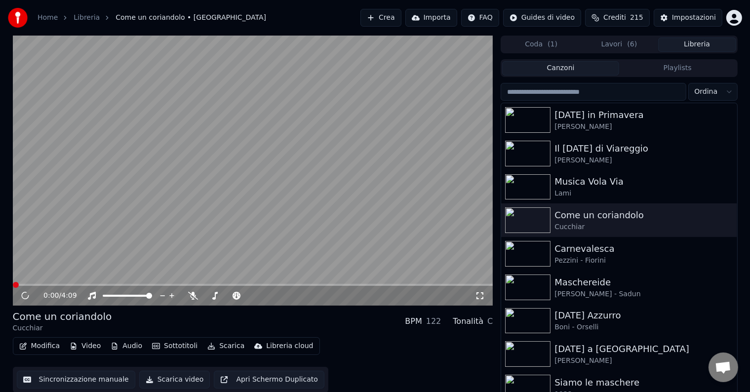
click at [90, 344] on button "Video" at bounding box center [85, 346] width 39 height 14
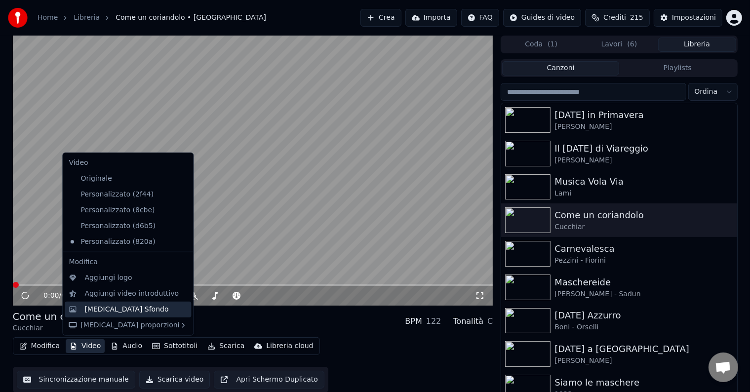
click at [101, 308] on div "[MEDICAL_DATA] Sfondo" at bounding box center [126, 310] width 84 height 10
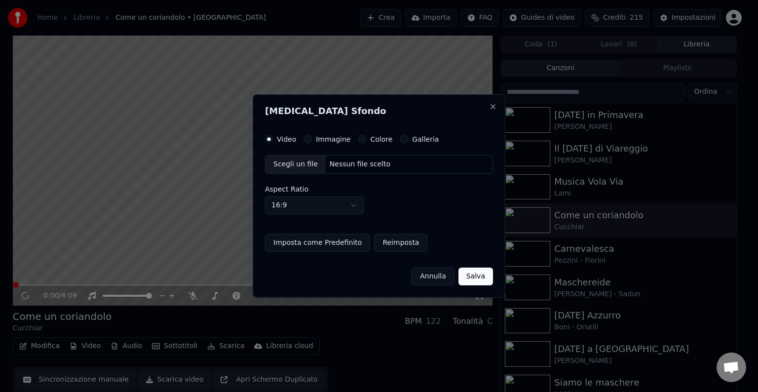
click at [310, 139] on button "Immagine" at bounding box center [308, 139] width 8 height 8
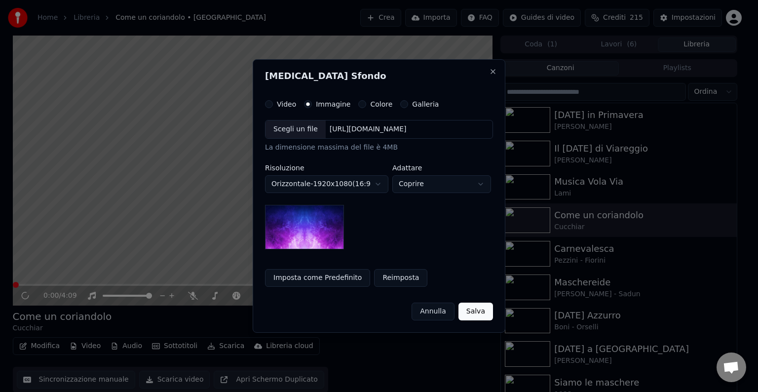
click at [308, 138] on div "Scegli un file" at bounding box center [296, 129] width 60 height 18
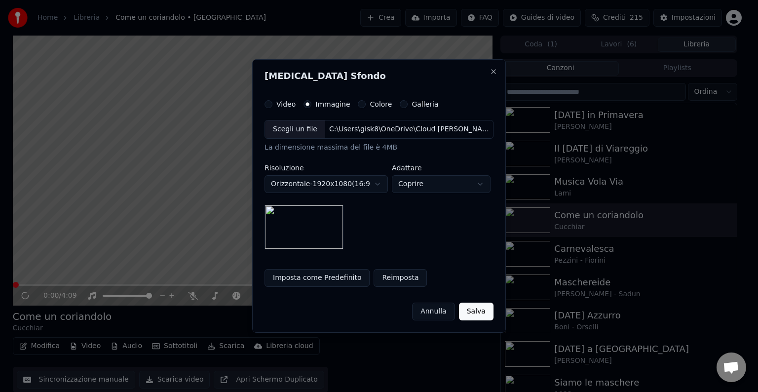
click at [469, 307] on button "Salva" at bounding box center [476, 312] width 35 height 18
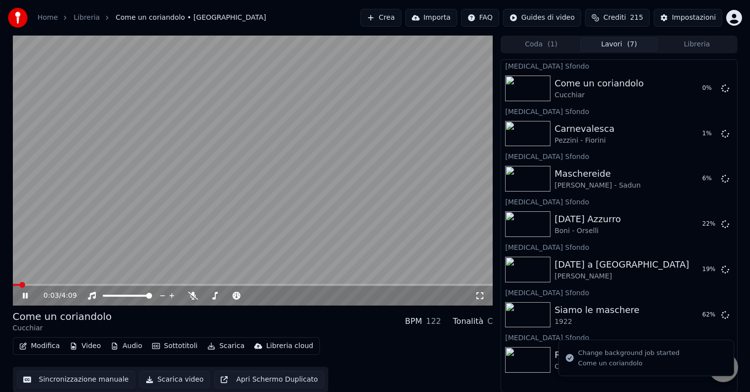
click at [714, 43] on button "Libreria" at bounding box center [697, 45] width 78 height 14
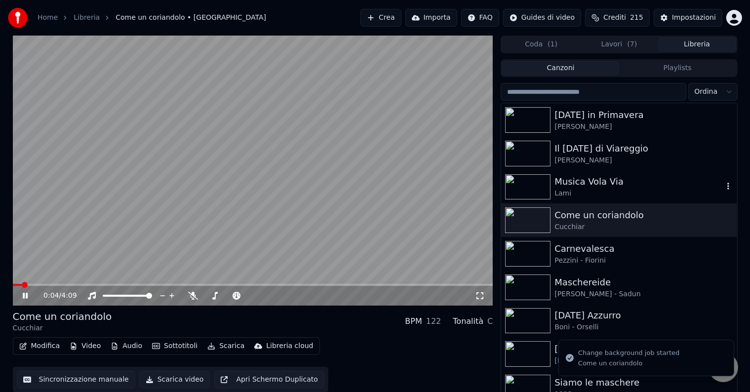
click at [608, 190] on div "Lami" at bounding box center [638, 194] width 168 height 10
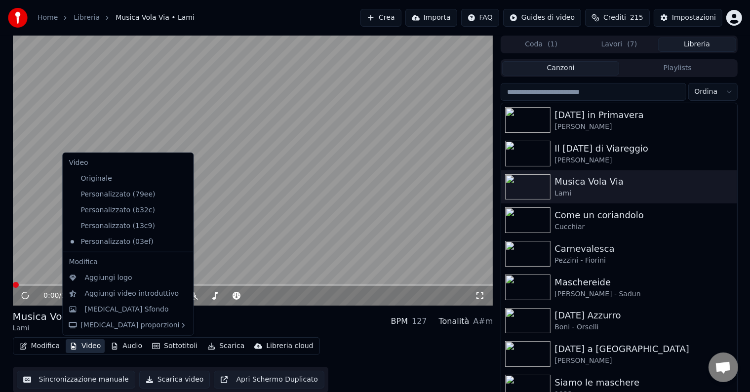
click at [95, 345] on button "Video" at bounding box center [85, 346] width 39 height 14
click at [107, 306] on div "[MEDICAL_DATA] Sfondo" at bounding box center [126, 310] width 84 height 10
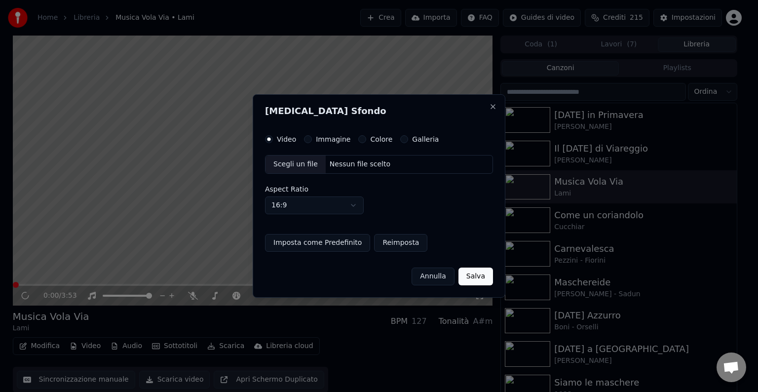
click at [326, 138] on label "Immagine" at bounding box center [333, 139] width 35 height 7
click at [312, 138] on button "Immagine" at bounding box center [308, 139] width 8 height 8
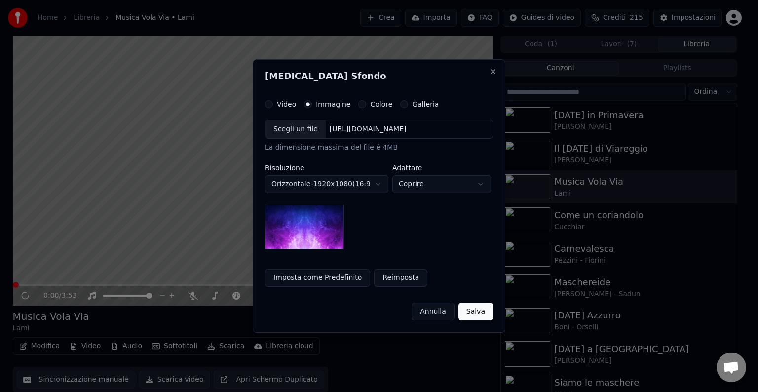
click at [304, 175] on body "Home Libreria Musica Vola Via • Lami Crea Importa FAQ Guides di video Crediti 2…" at bounding box center [375, 196] width 750 height 392
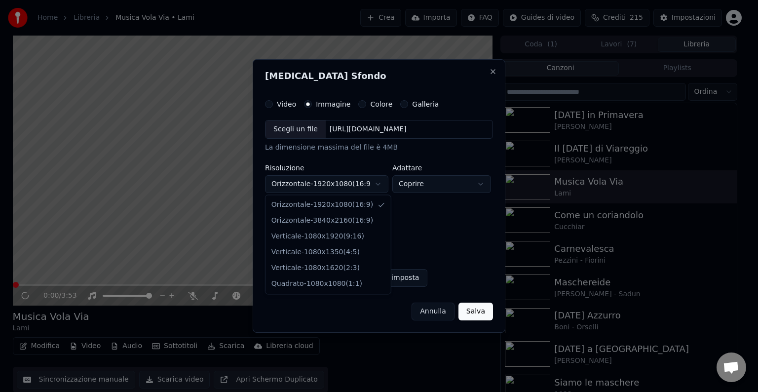
click at [296, 132] on body "Home Libreria Musica Vola Via • Lami Crea Importa FAQ Guides di video Crediti 2…" at bounding box center [375, 196] width 750 height 392
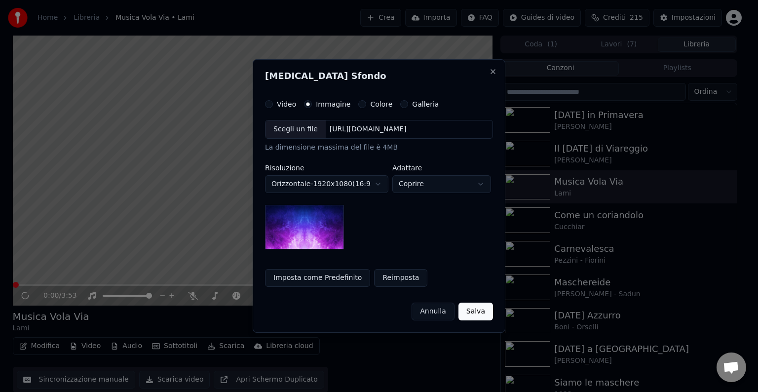
click at [296, 132] on div "Scegli un file" at bounding box center [296, 129] width 60 height 18
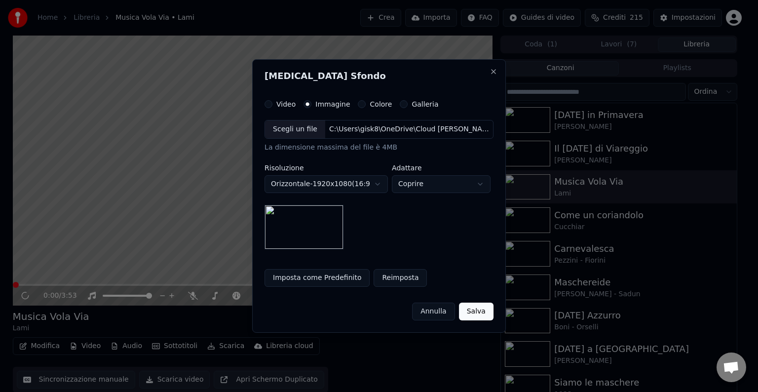
click at [478, 309] on button "Salva" at bounding box center [476, 312] width 35 height 18
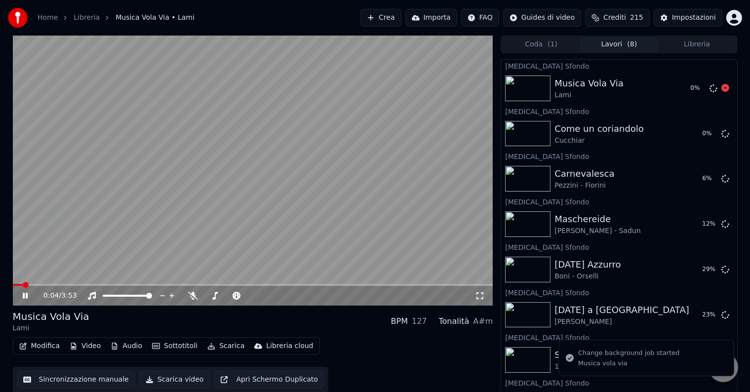
click at [675, 46] on button "Libreria" at bounding box center [697, 45] width 78 height 14
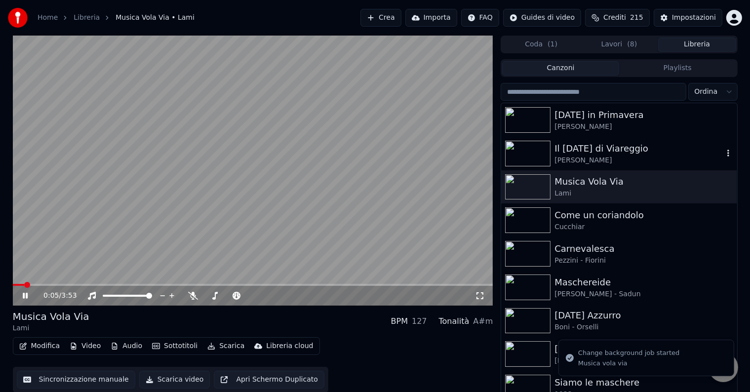
click at [589, 157] on div "[PERSON_NAME]" at bounding box center [638, 161] width 168 height 10
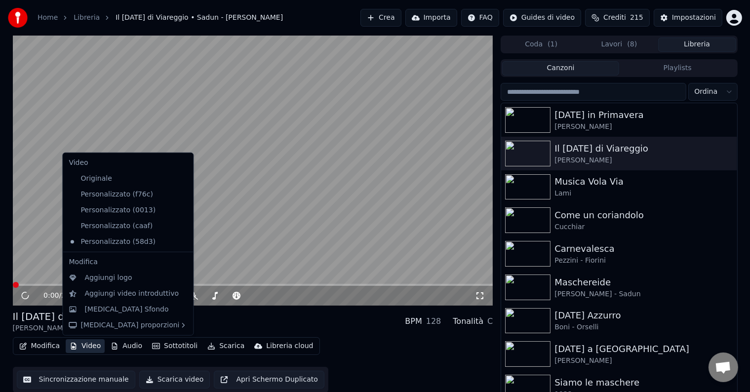
click at [83, 346] on button "Video" at bounding box center [85, 346] width 39 height 14
click at [98, 305] on div "[MEDICAL_DATA] Sfondo" at bounding box center [126, 310] width 84 height 10
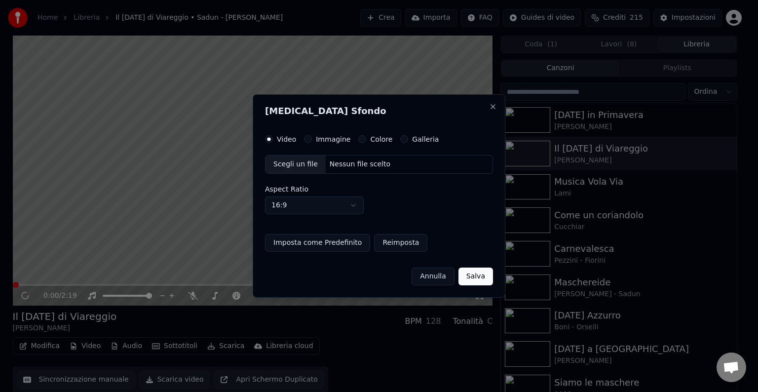
click at [307, 136] on button "Immagine" at bounding box center [308, 139] width 8 height 8
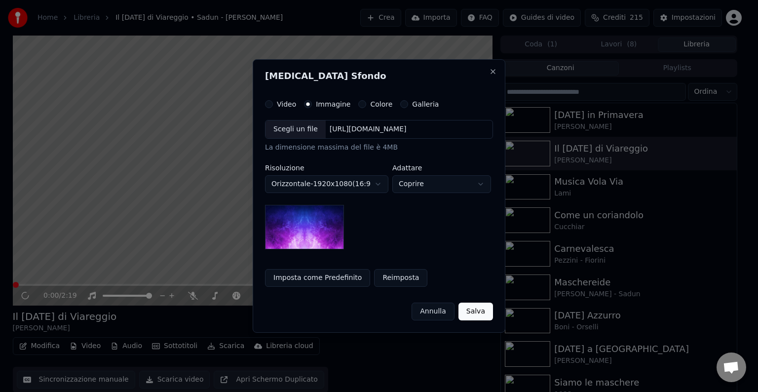
click at [294, 134] on div "Scegli un file" at bounding box center [296, 129] width 60 height 18
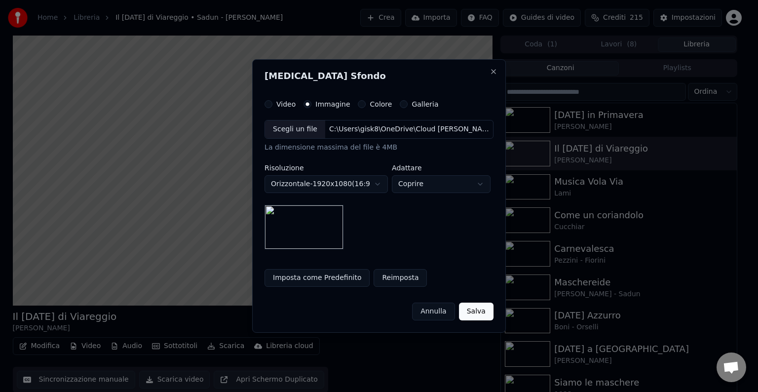
click at [478, 311] on button "Salva" at bounding box center [476, 312] width 35 height 18
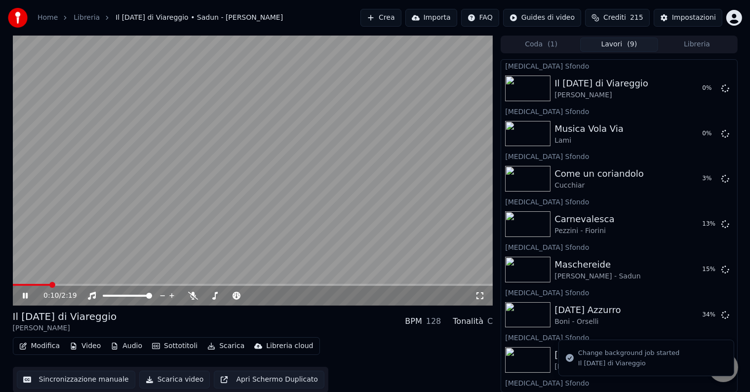
click at [677, 41] on button "Libreria" at bounding box center [697, 45] width 78 height 14
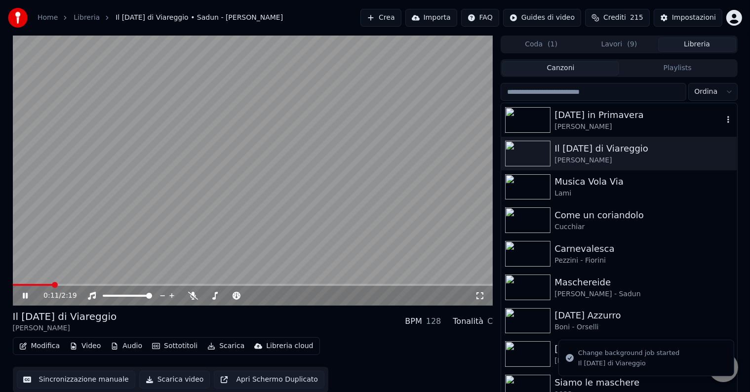
click at [622, 110] on div "[DATE] in Primavera" at bounding box center [638, 115] width 168 height 14
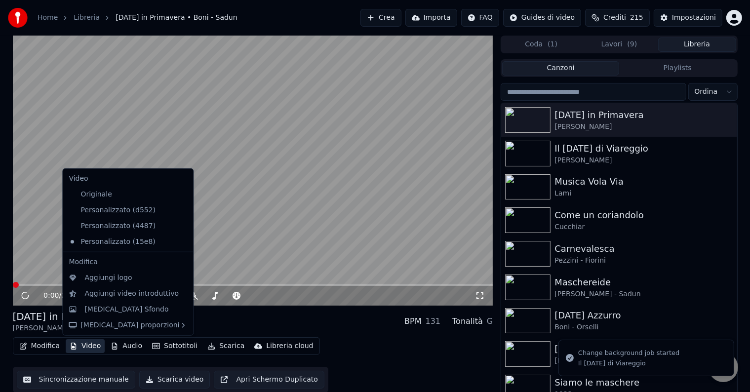
click at [93, 346] on button "Video" at bounding box center [85, 346] width 39 height 14
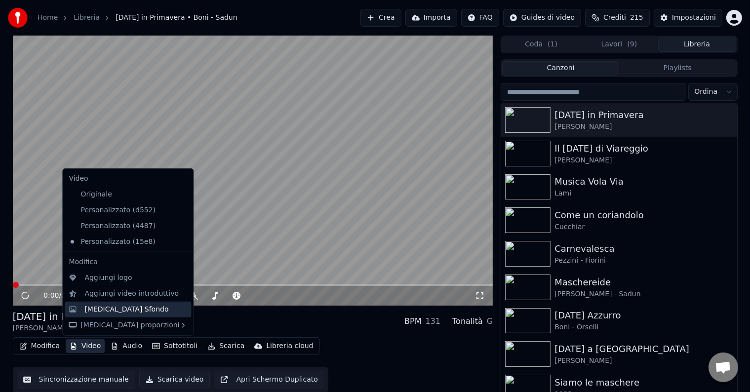
click at [95, 304] on div "[MEDICAL_DATA] Sfondo" at bounding box center [128, 310] width 126 height 16
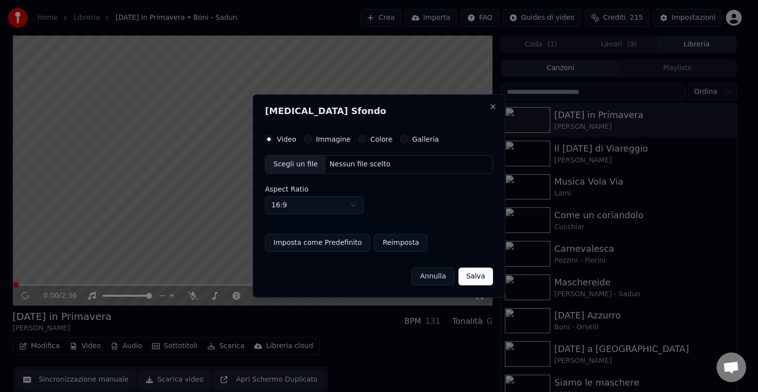
click at [316, 140] on label "Immagine" at bounding box center [333, 139] width 35 height 7
click at [312, 140] on button "Immagine" at bounding box center [308, 139] width 8 height 8
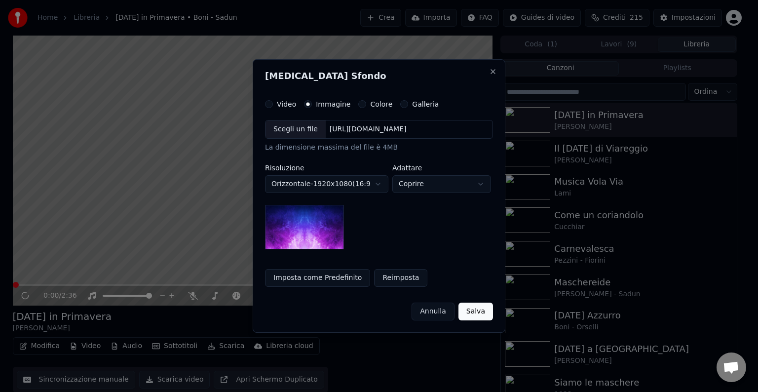
click at [298, 129] on div "Scegli un file" at bounding box center [296, 129] width 60 height 18
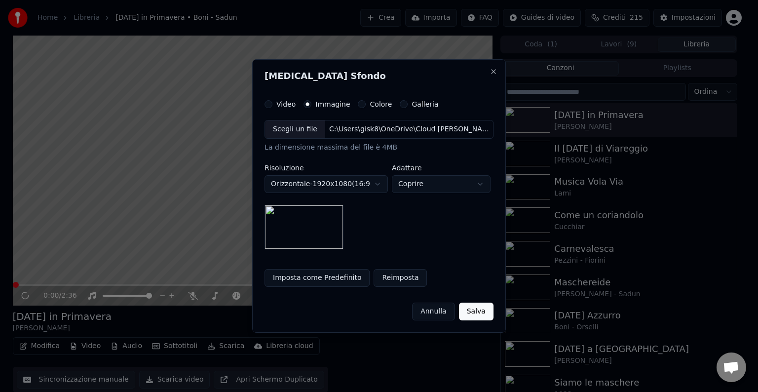
click at [474, 311] on button "Salva" at bounding box center [476, 312] width 35 height 18
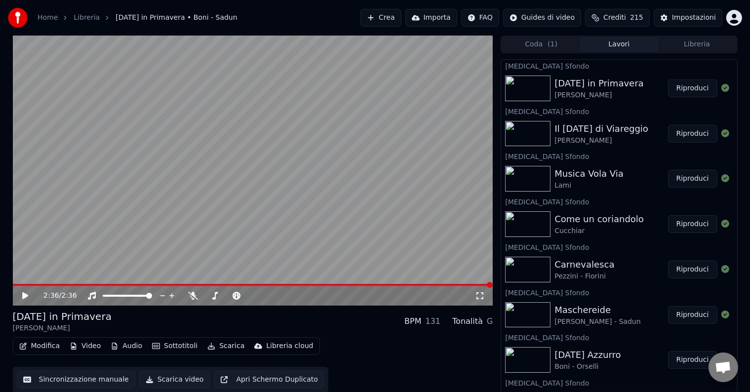
click at [79, 348] on button "Video" at bounding box center [85, 346] width 39 height 14
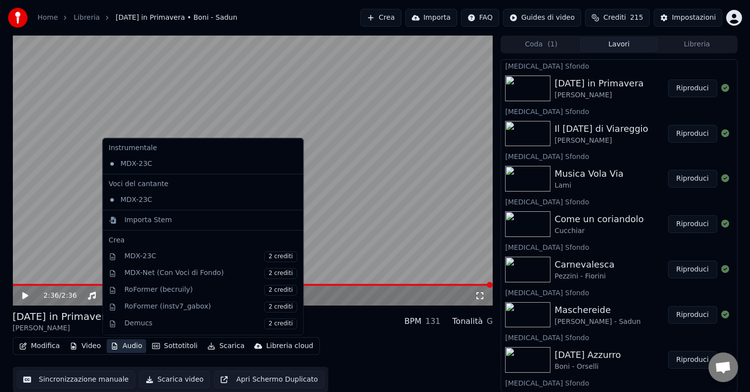
click at [120, 345] on button "Audio" at bounding box center [127, 346] width 40 height 14
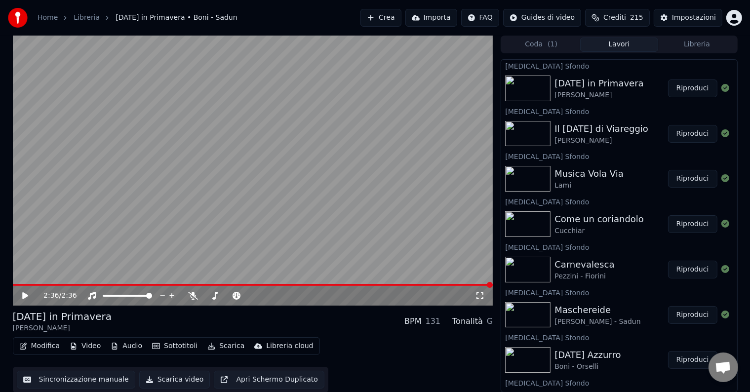
click at [120, 345] on button "Audio" at bounding box center [127, 346] width 40 height 14
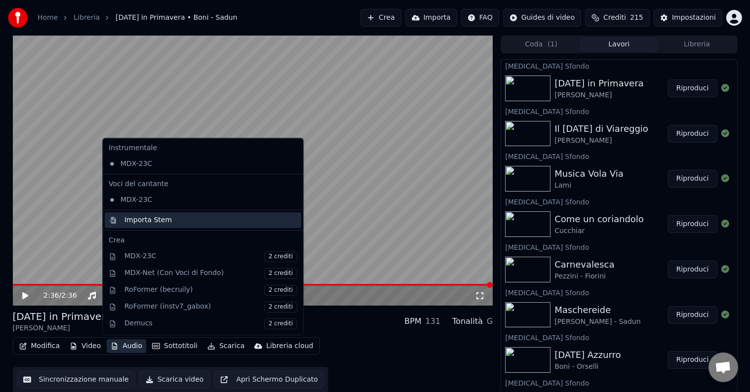
click at [123, 218] on div "Importa Stem" at bounding box center [203, 220] width 197 height 16
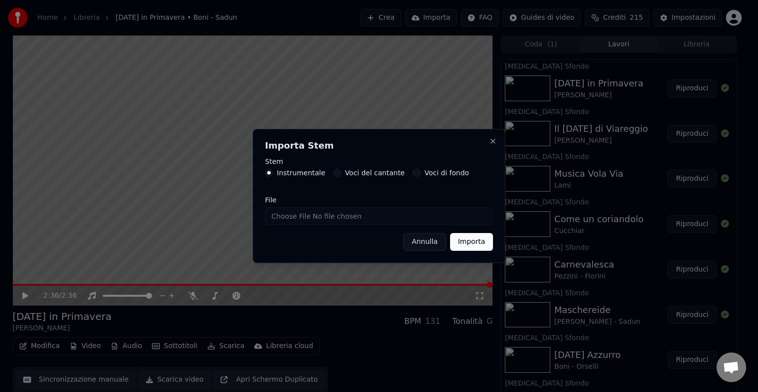
click at [313, 221] on input "File" at bounding box center [379, 216] width 228 height 18
type input "**********"
click at [469, 241] on button "Importa" at bounding box center [471, 242] width 43 height 18
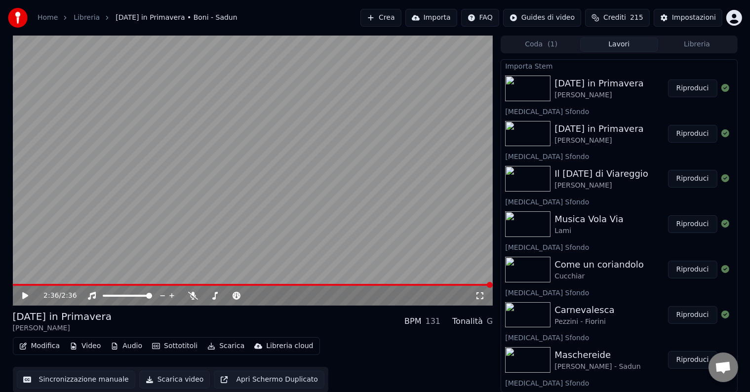
click at [24, 292] on icon at bounding box center [32, 296] width 23 height 8
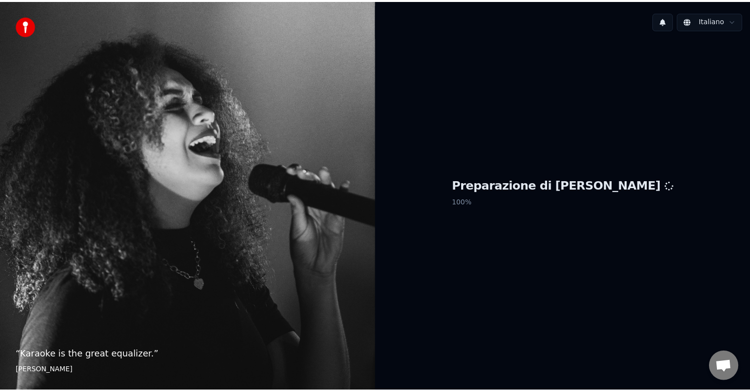
scroll to position [287, 0]
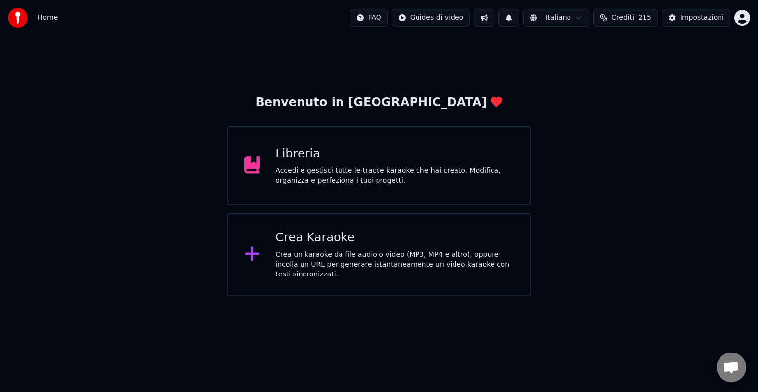
click at [407, 175] on div "Accedi e gestisci tutte le tracce karaoke che hai creato. Modifica, organizza e…" at bounding box center [395, 176] width 238 height 20
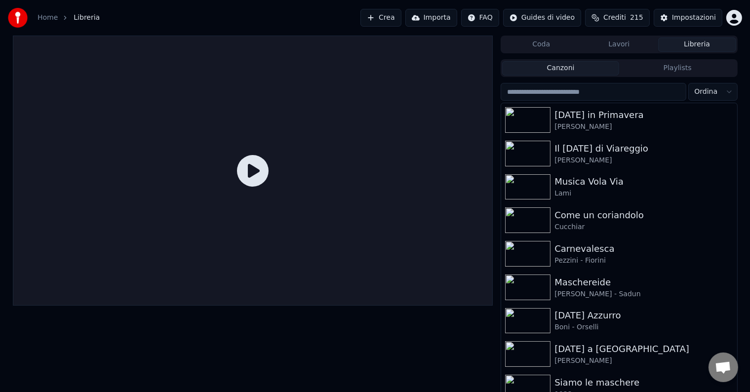
click at [257, 174] on icon at bounding box center [253, 171] width 32 height 32
click at [591, 122] on div "[PERSON_NAME]" at bounding box center [638, 127] width 168 height 10
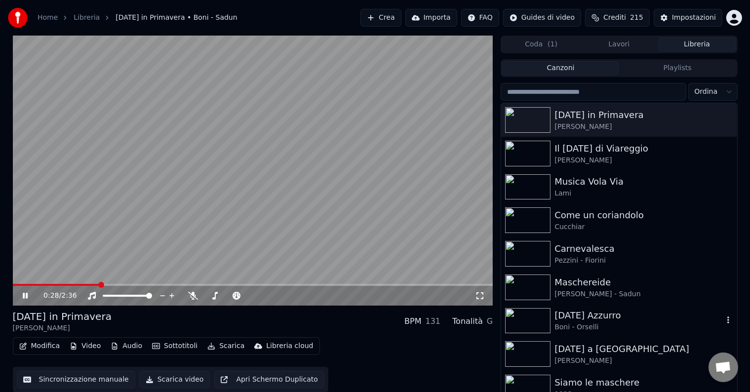
click at [525, 319] on img at bounding box center [527, 321] width 45 height 26
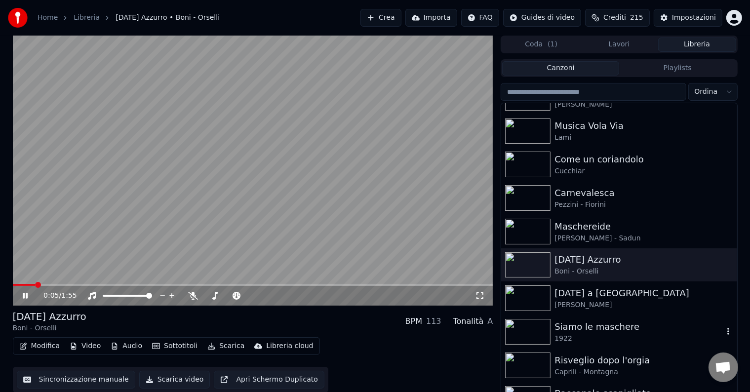
scroll to position [75, 0]
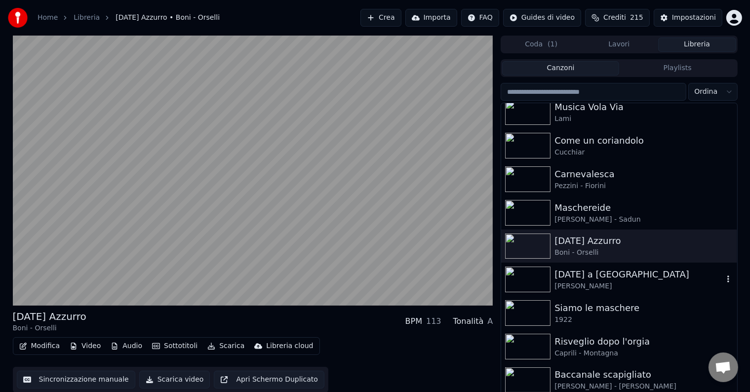
click at [613, 279] on div "[DATE] a [GEOGRAPHIC_DATA]" at bounding box center [638, 275] width 168 height 14
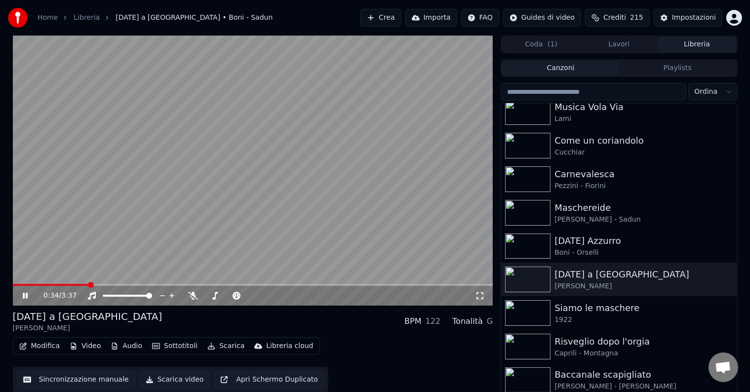
click at [25, 292] on icon at bounding box center [32, 296] width 23 height 8
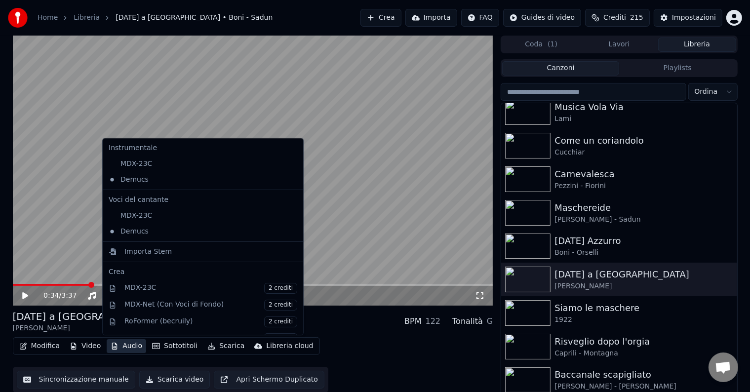
click at [117, 347] on button "Audio" at bounding box center [127, 346] width 40 height 14
click at [132, 256] on div "Importa Stem" at bounding box center [147, 252] width 47 height 10
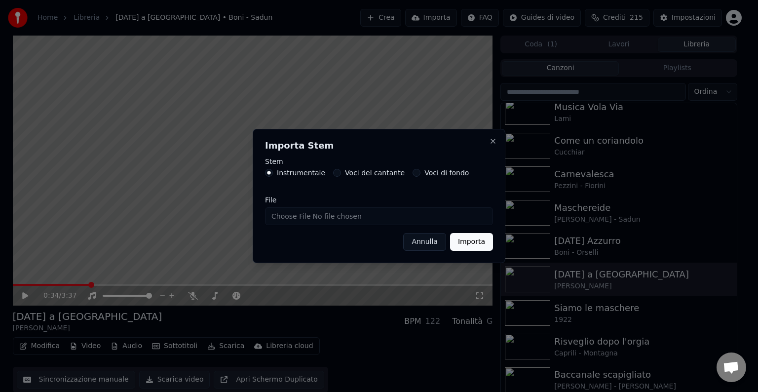
click at [281, 214] on input "File" at bounding box center [379, 216] width 228 height 18
type input "**********"
click at [468, 245] on button "Importa" at bounding box center [471, 242] width 43 height 18
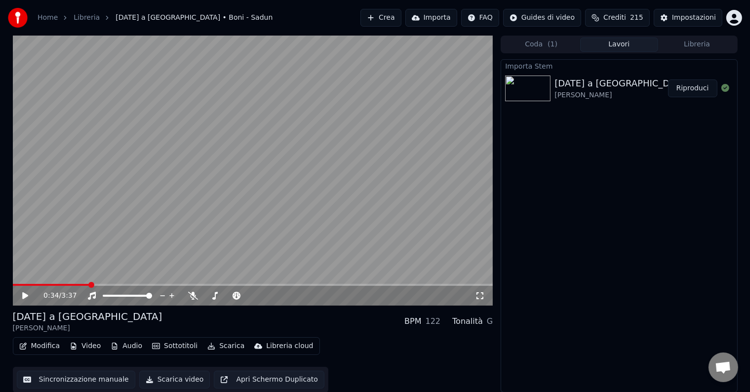
click at [699, 92] on button "Riproduci" at bounding box center [692, 88] width 49 height 18
click at [114, 346] on icon "button" at bounding box center [114, 346] width 5 height 7
click at [599, 216] on div "Importa Stem [DATE] a Viareggio Boni - Sadun Riproduci" at bounding box center [619, 225] width 237 height 333
click at [40, 343] on button "Modifica" at bounding box center [39, 346] width 49 height 14
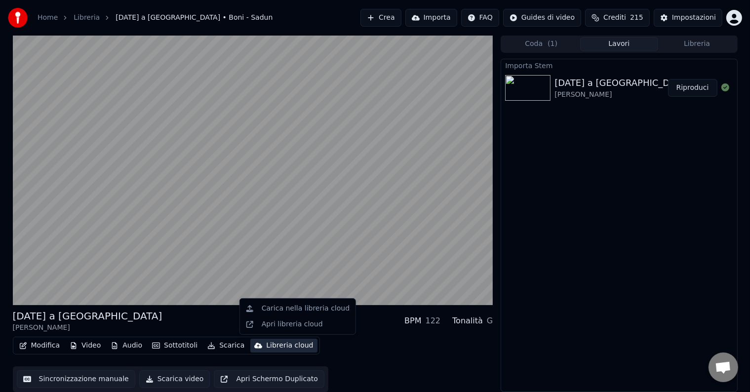
click at [417, 349] on div "Modifica Video Audio Sottotitoli Scarica Libreria cloud Sincronizzazione manual…" at bounding box center [253, 364] width 480 height 55
click at [534, 79] on img at bounding box center [527, 88] width 45 height 26
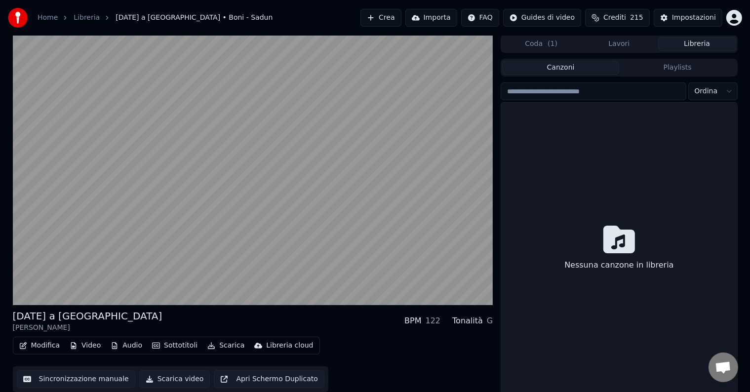
click at [695, 45] on button "Libreria" at bounding box center [697, 44] width 78 height 14
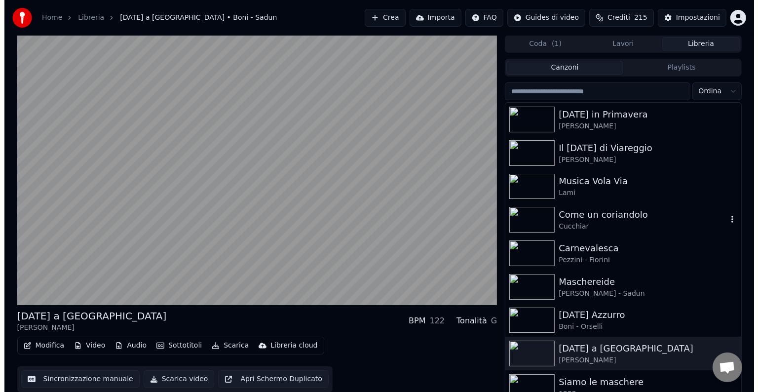
scroll to position [75, 0]
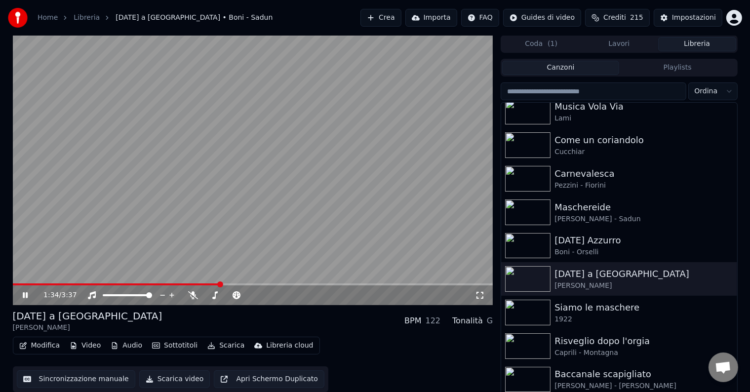
click at [401, 18] on button "Crea" at bounding box center [380, 18] width 40 height 18
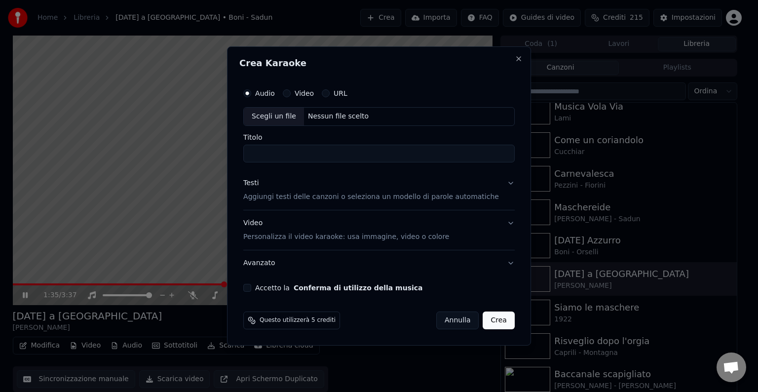
click at [305, 93] on div "Video" at bounding box center [298, 93] width 31 height 8
click at [290, 117] on div "Scegli un file" at bounding box center [274, 117] width 60 height 18
type input "**********"
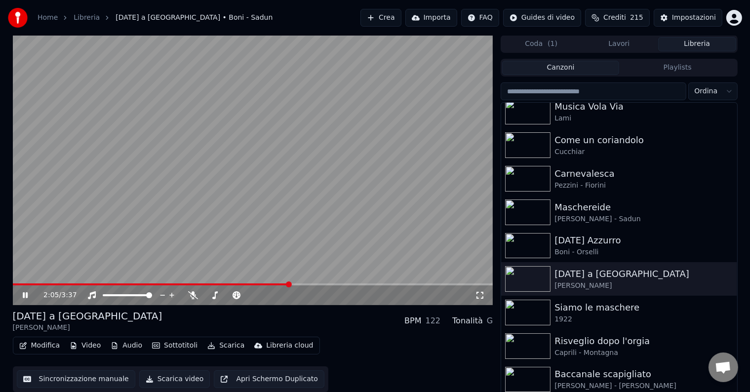
click at [23, 294] on icon at bounding box center [25, 295] width 5 height 6
click at [399, 18] on button "Crea" at bounding box center [380, 18] width 40 height 18
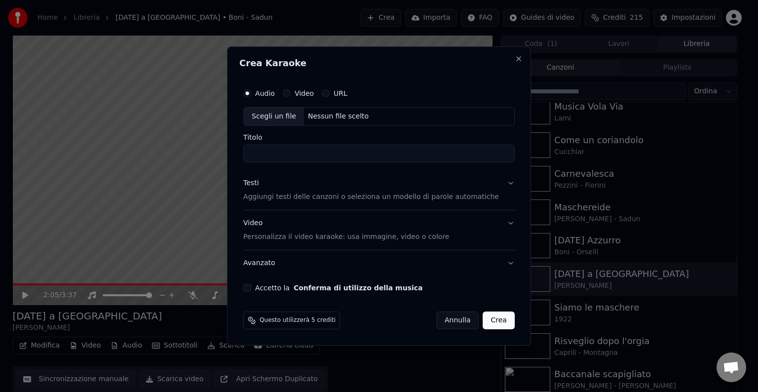
click at [299, 118] on div "Scegli un file" at bounding box center [274, 117] width 60 height 18
click at [289, 122] on div "Scegli un file" at bounding box center [274, 117] width 60 height 18
type input "**********"
click at [301, 196] on p "Aggiungi testi delle canzoni o seleziona un modello di parole automatiche" at bounding box center [371, 197] width 256 height 10
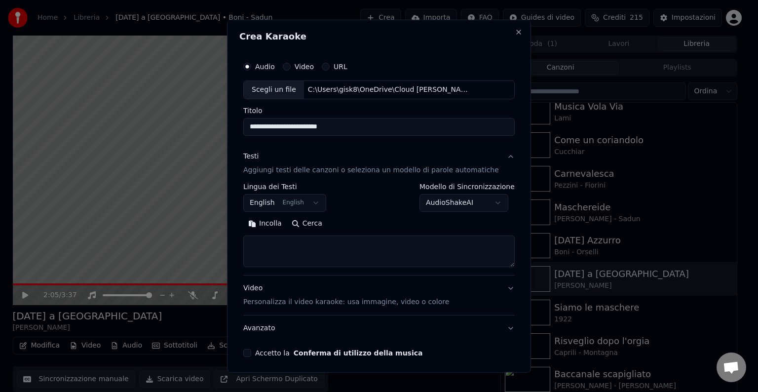
click at [308, 267] on div "**********" at bounding box center [379, 229] width 272 height 92
click at [285, 210] on body "Home Libreria [DATE] a [GEOGRAPHIC_DATA] • Boni - Sadun Crea Importa FAQ Guides…" at bounding box center [375, 196] width 750 height 392
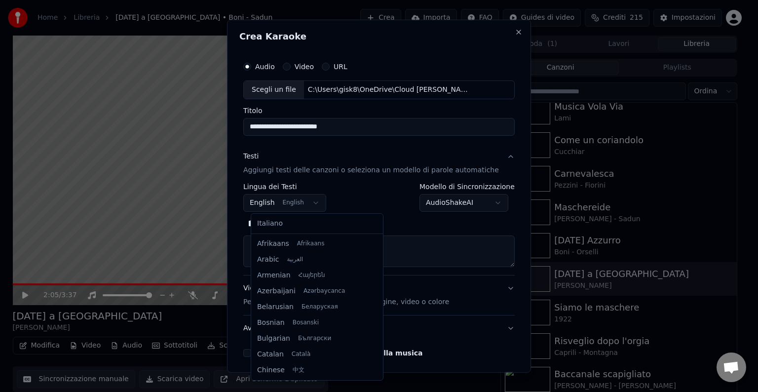
scroll to position [79, 0]
select select "**"
drag, startPoint x: 280, startPoint y: 223, endPoint x: 280, endPoint y: 230, distance: 6.9
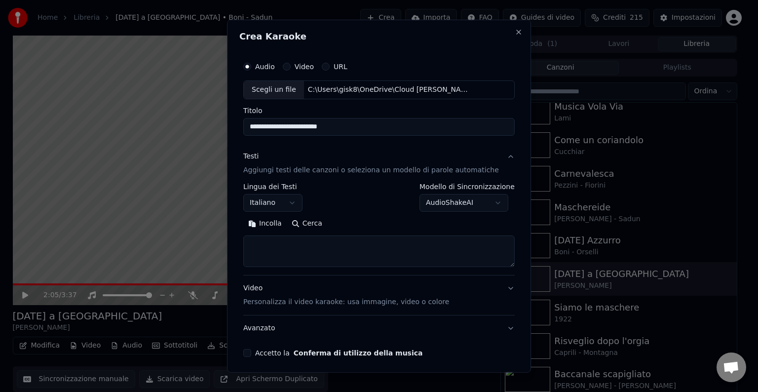
click at [283, 244] on textarea at bounding box center [379, 252] width 272 height 32
paste textarea "**********"
type textarea "**********"
click at [275, 305] on p "Personalizza il video karaoke: usa immagine, video o colore" at bounding box center [346, 302] width 206 height 10
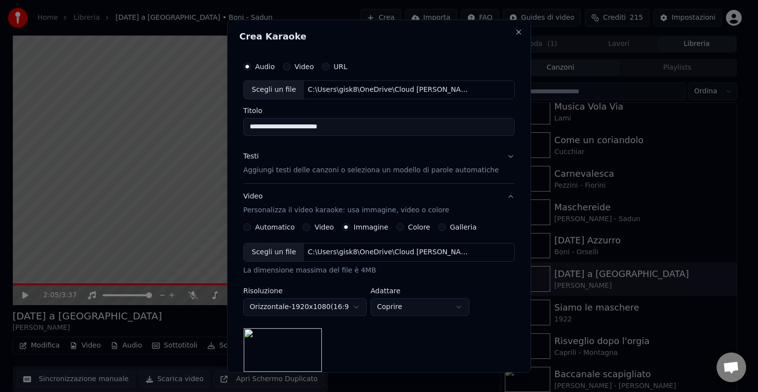
click at [285, 254] on div "Scegli un file" at bounding box center [274, 252] width 60 height 18
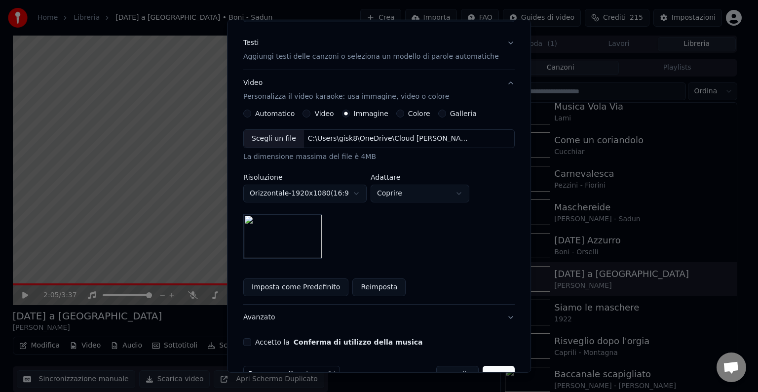
scroll to position [140, 0]
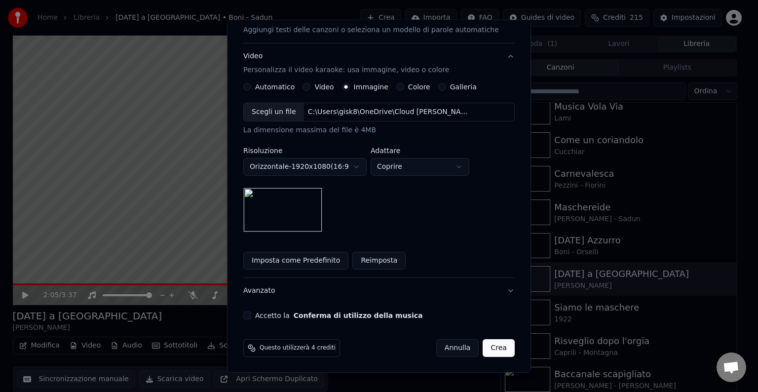
click at [251, 317] on button "Accetto la Conferma di utilizzo della musica" at bounding box center [247, 316] width 8 height 8
click at [483, 346] on button "Crea" at bounding box center [499, 348] width 32 height 18
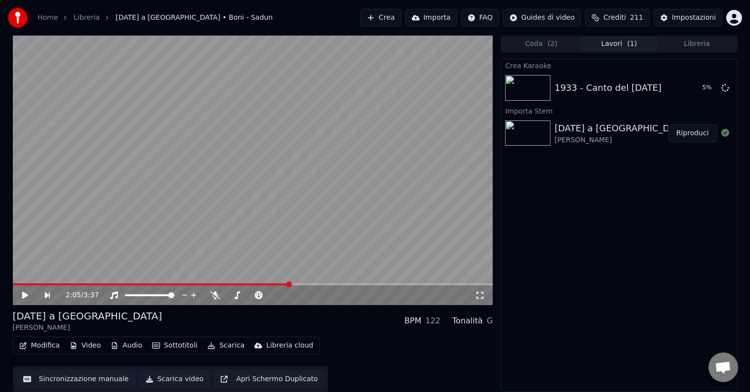
click at [24, 297] on icon at bounding box center [25, 295] width 6 height 7
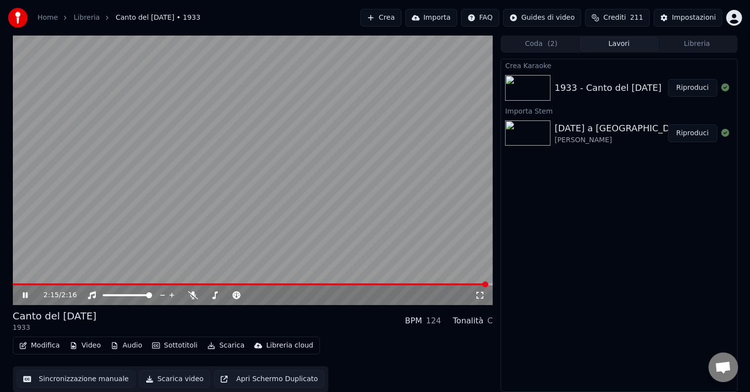
click at [88, 348] on button "Video" at bounding box center [85, 346] width 39 height 14
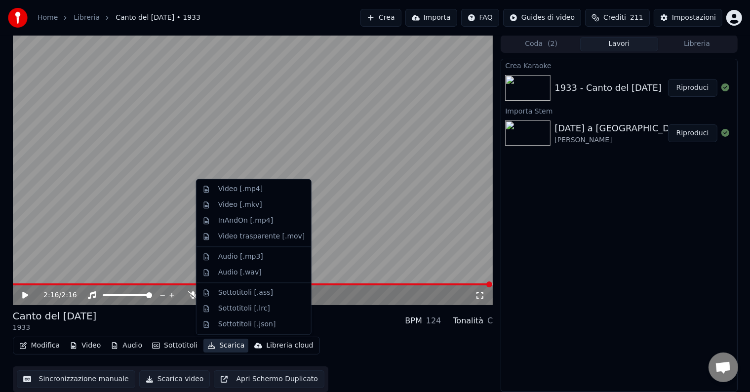
click at [207, 345] on icon "button" at bounding box center [211, 345] width 8 height 7
click at [231, 190] on div "Video [.mp4]" at bounding box center [240, 189] width 44 height 10
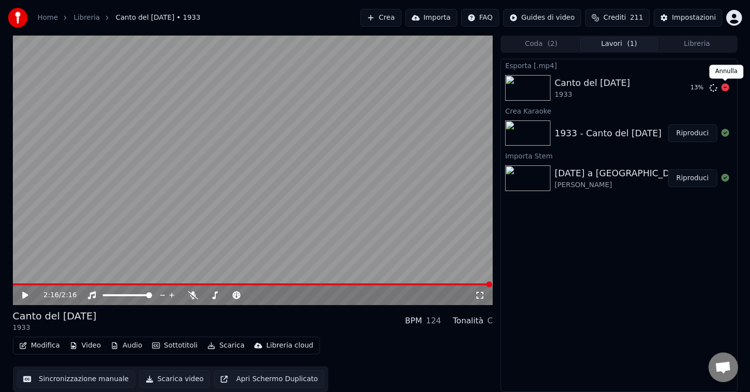
click at [728, 84] on icon at bounding box center [725, 87] width 8 height 8
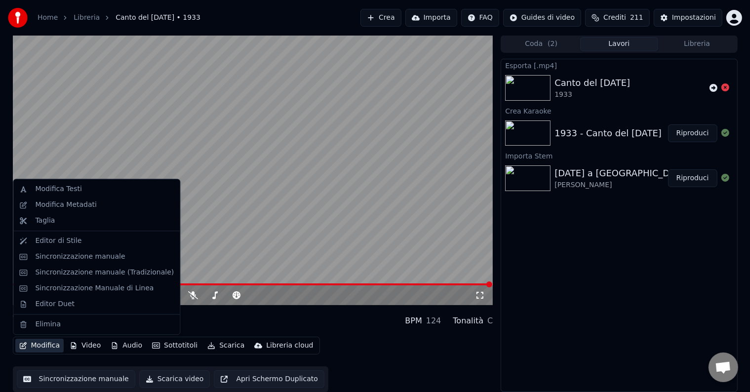
click at [45, 346] on button "Modifica" at bounding box center [39, 346] width 49 height 14
click at [59, 198] on div "Modifica Metadati" at bounding box center [96, 205] width 162 height 16
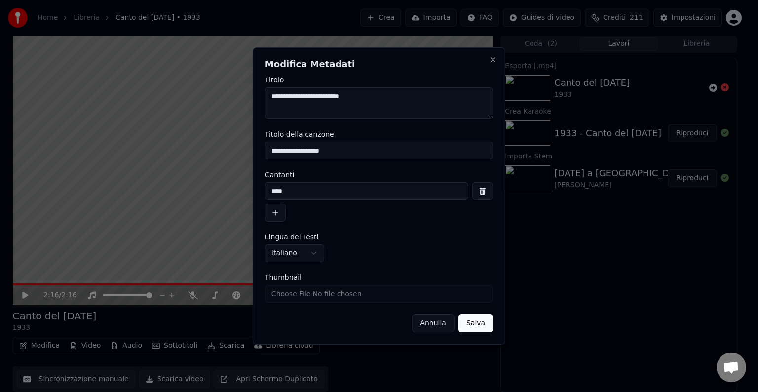
drag, startPoint x: 304, startPoint y: 187, endPoint x: 152, endPoint y: 189, distance: 152.6
click at [152, 189] on body "Home Libreria Canto del [DATE] • 1933 Crea Importa FAQ Guides di video Crediti …" at bounding box center [375, 196] width 750 height 392
type input "**********"
click at [486, 326] on button "Salva" at bounding box center [476, 324] width 35 height 18
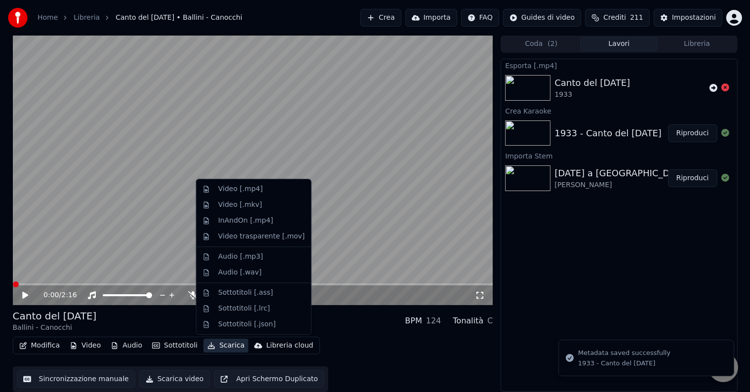
click at [207, 344] on icon "button" at bounding box center [211, 345] width 8 height 7
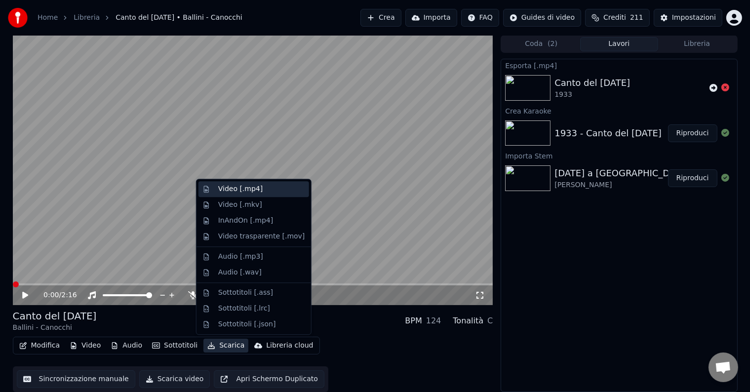
click at [233, 189] on div "Video [.mp4]" at bounding box center [240, 189] width 44 height 10
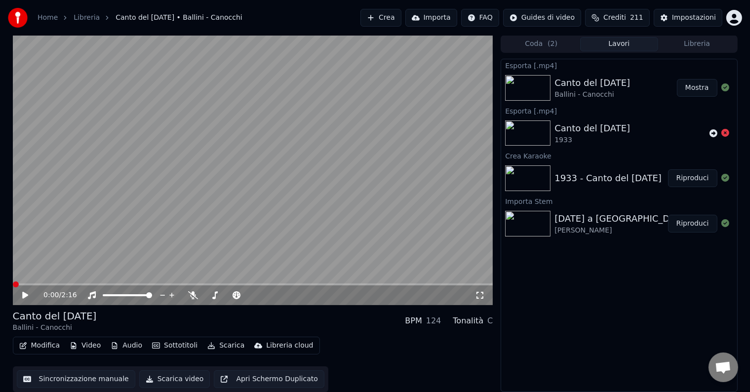
click at [699, 93] on button "Mostra" at bounding box center [697, 88] width 40 height 18
click at [401, 16] on button "Crea" at bounding box center [380, 18] width 40 height 18
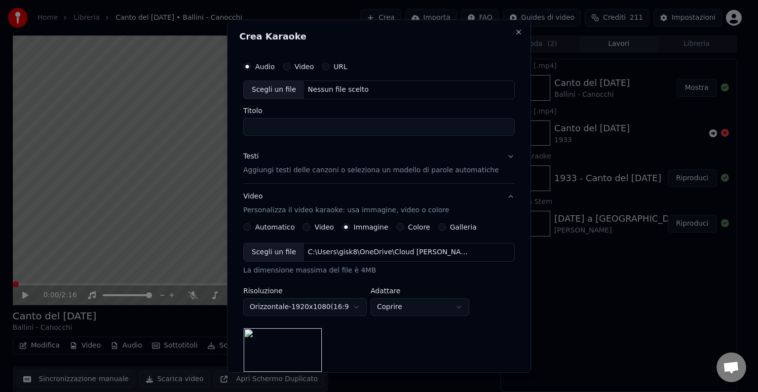
click at [284, 90] on div "Scegli un file" at bounding box center [274, 90] width 60 height 18
click at [286, 96] on div "Scegli un file" at bounding box center [274, 90] width 60 height 18
type input "**********"
click at [266, 174] on p "Aggiungi testi delle canzoni o seleziona un modello di parole automatiche" at bounding box center [371, 170] width 256 height 10
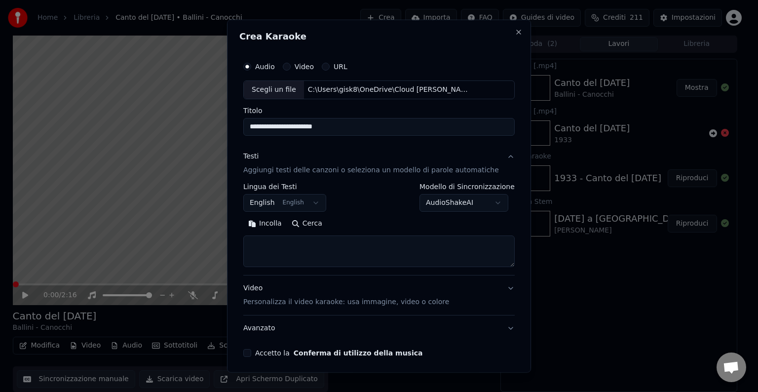
click at [294, 206] on body "Home Libreria Canto del [DATE] • Ballini - Canocchi Crea Importa FAQ Guides di …" at bounding box center [375, 196] width 750 height 392
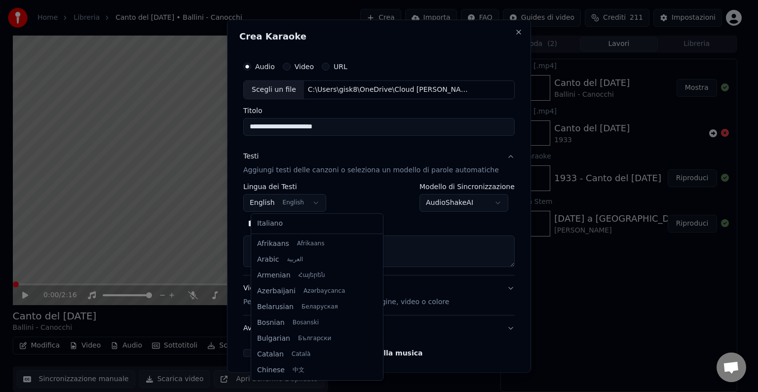
scroll to position [79, 0]
select select "**"
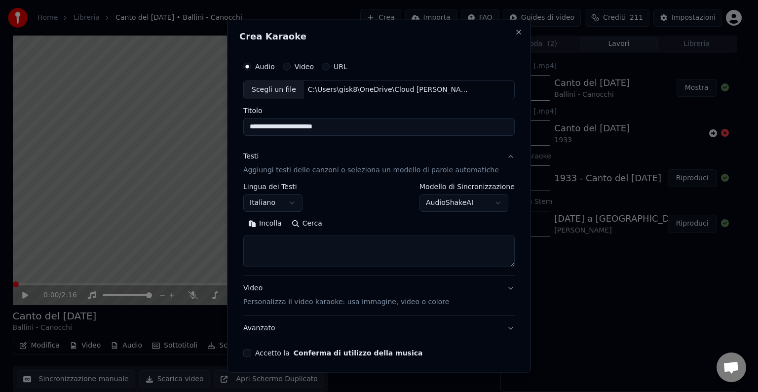
click at [294, 242] on textarea at bounding box center [379, 252] width 272 height 32
paste textarea "**********"
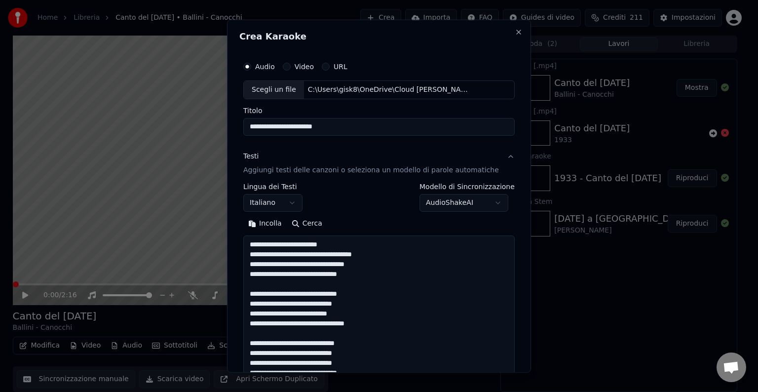
scroll to position [407, 0]
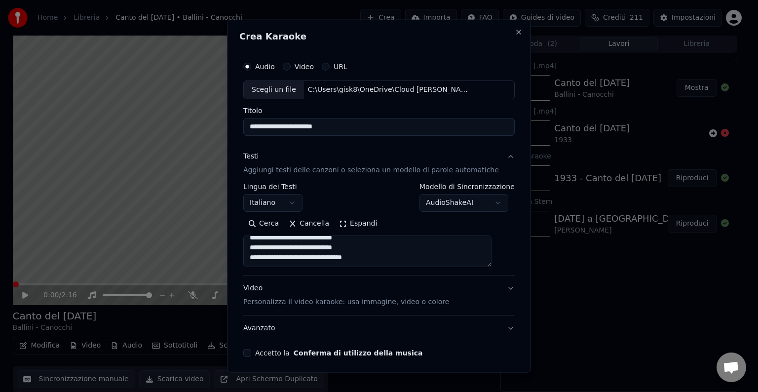
type textarea "**********"
click at [281, 300] on p "Personalizza il video karaoke: usa immagine, video o colore" at bounding box center [346, 302] width 206 height 10
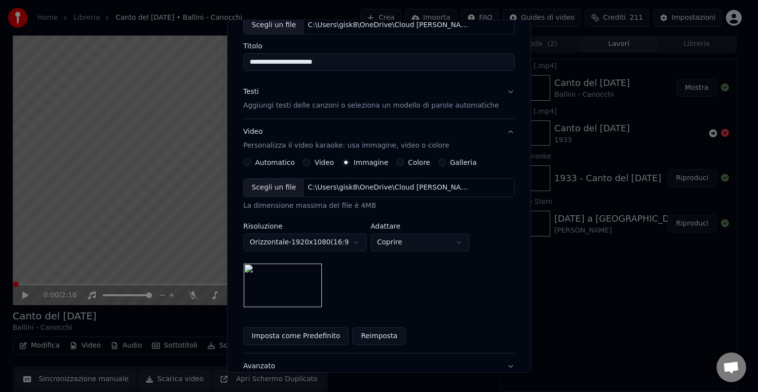
scroll to position [82, 0]
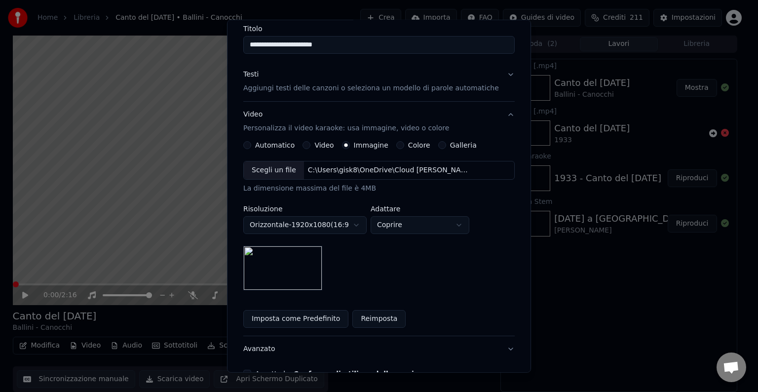
click at [280, 316] on button "Imposta come Predefinito" at bounding box center [295, 319] width 105 height 18
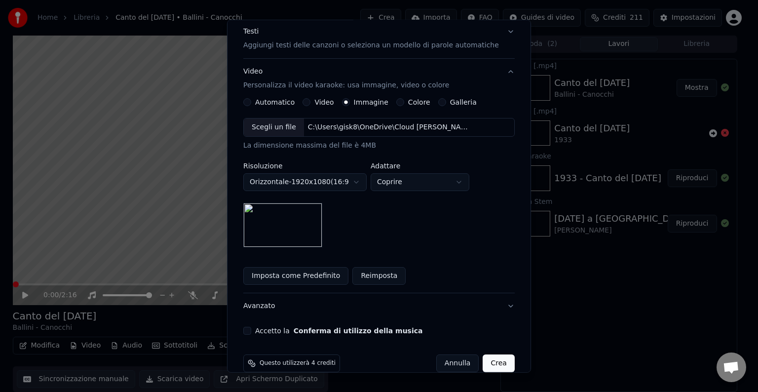
scroll to position [140, 0]
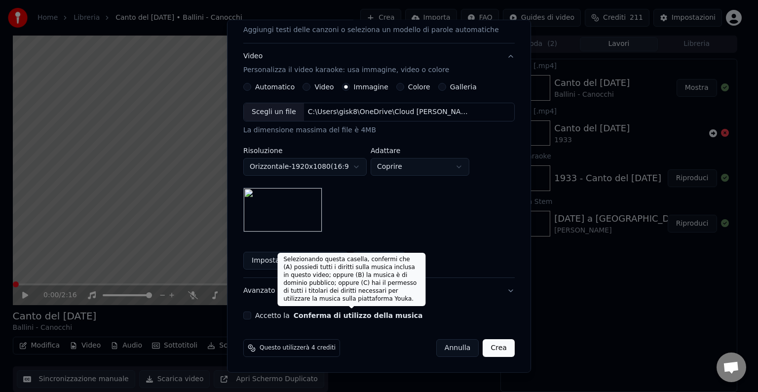
click at [315, 316] on button "Conferma di utilizzo della musica" at bounding box center [358, 315] width 129 height 7
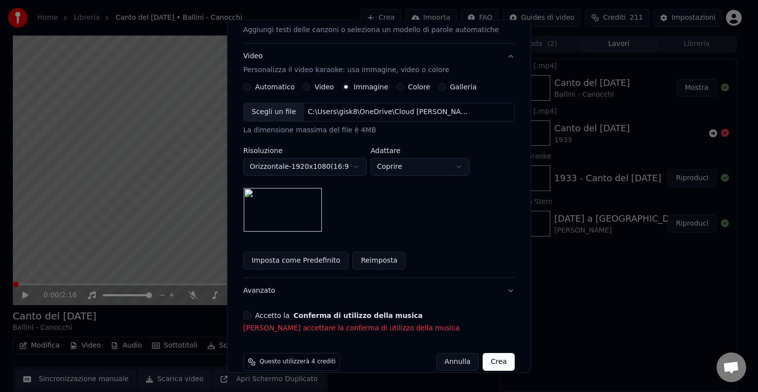
click at [250, 312] on div "**********" at bounding box center [378, 125] width 279 height 425
click at [262, 318] on div "Accetto la Conferma di utilizzo della musica" at bounding box center [379, 316] width 272 height 8
click at [251, 316] on button "Accetto la Conferma di utilizzo della musica" at bounding box center [247, 316] width 8 height 8
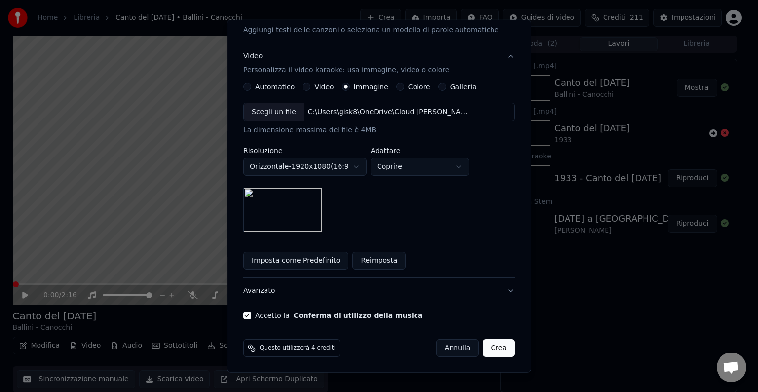
click at [483, 340] on button "Crea" at bounding box center [499, 348] width 32 height 18
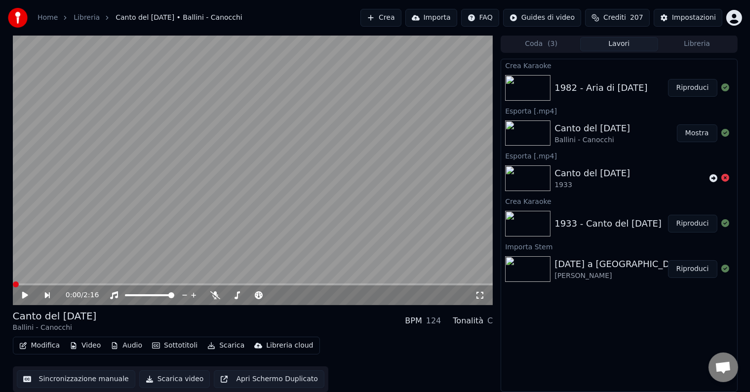
click at [25, 295] on icon at bounding box center [25, 295] width 6 height 7
click at [689, 84] on button "Riproduci" at bounding box center [692, 88] width 49 height 18
click at [47, 346] on button "Modifica" at bounding box center [39, 346] width 49 height 14
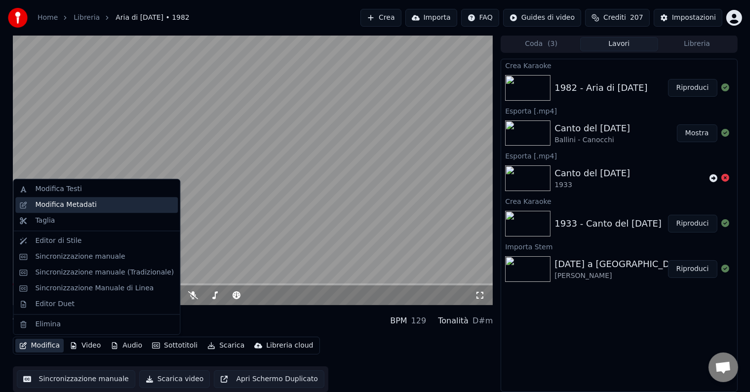
click at [70, 207] on div "Modifica Metadati" at bounding box center [66, 205] width 62 height 10
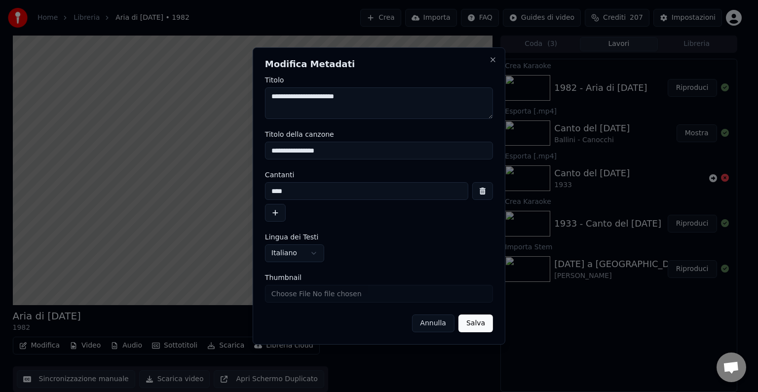
drag, startPoint x: 292, startPoint y: 96, endPoint x: 201, endPoint y: 95, distance: 91.3
click at [201, 95] on body "Home Libreria Aria di [DATE] • 1982 Crea Importa FAQ Guides di video Crediti 20…" at bounding box center [375, 196] width 750 height 392
type textarea "**********"
drag, startPoint x: 313, startPoint y: 190, endPoint x: 206, endPoint y: 188, distance: 107.2
click at [206, 188] on body "Home Libreria Aria di [DATE] • 1982 Crea Importa FAQ Guides di video Crediti 20…" at bounding box center [375, 196] width 750 height 392
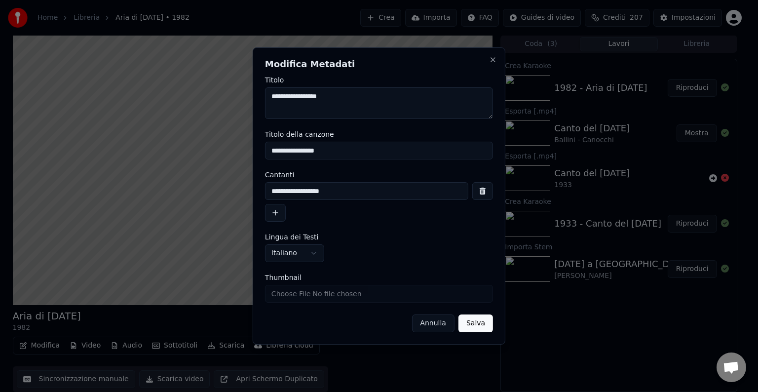
type input "**********"
click at [470, 320] on button "Salva" at bounding box center [476, 324] width 35 height 18
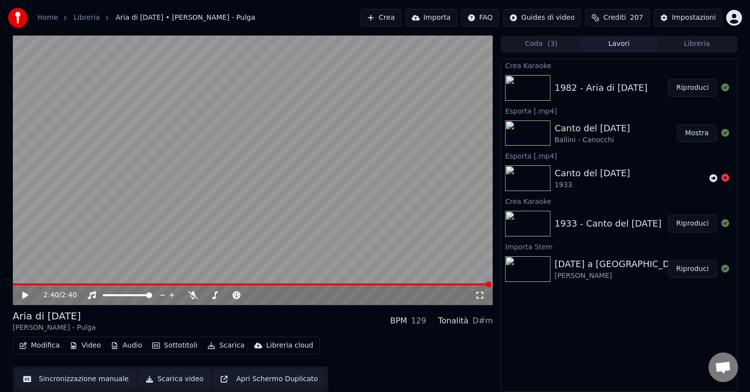
click at [90, 348] on button "Video" at bounding box center [85, 346] width 39 height 14
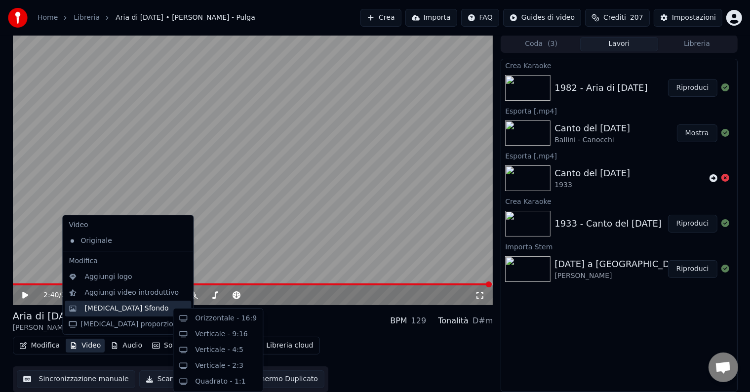
click at [94, 315] on div "[MEDICAL_DATA] Sfondo" at bounding box center [128, 309] width 126 height 16
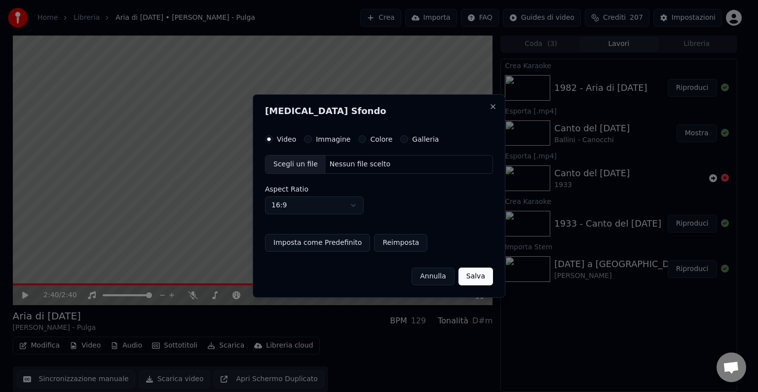
click at [316, 142] on label "Immagine" at bounding box center [333, 139] width 35 height 7
click at [312, 142] on button "Immagine" at bounding box center [308, 139] width 8 height 8
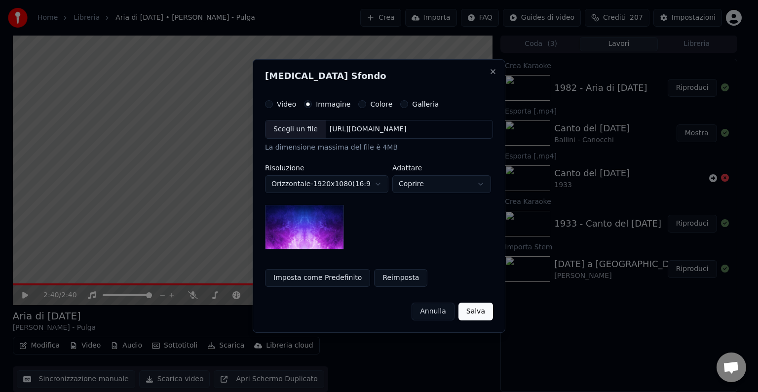
click at [300, 130] on div "Scegli un file" at bounding box center [296, 129] width 60 height 18
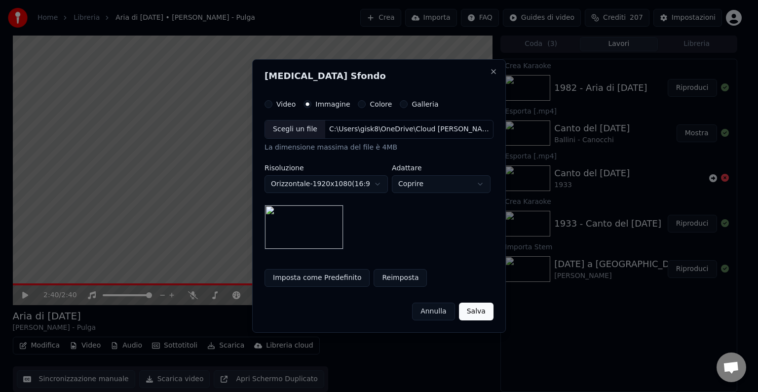
click at [480, 314] on button "Salva" at bounding box center [476, 312] width 35 height 18
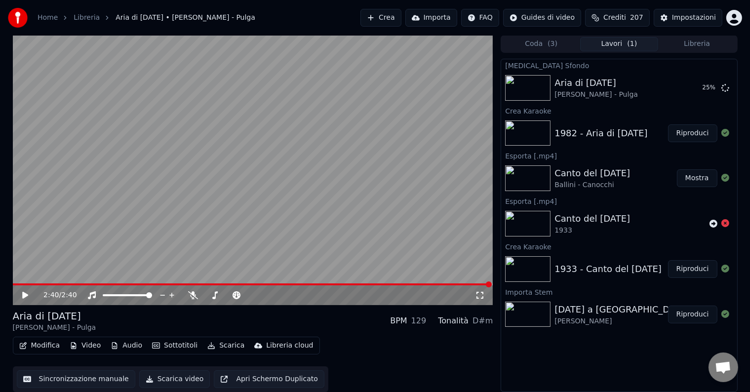
click at [618, 267] on div "1933 - Canto del [DATE]" at bounding box center [607, 269] width 107 height 14
click at [539, 270] on img at bounding box center [527, 269] width 45 height 26
click at [684, 266] on button "Riproduci" at bounding box center [692, 269] width 49 height 18
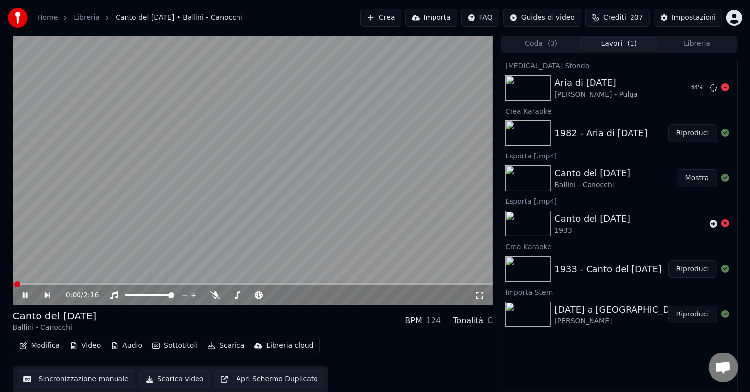
click at [596, 96] on div "[PERSON_NAME] - Pulga" at bounding box center [595, 95] width 83 height 10
click at [22, 293] on icon at bounding box center [32, 295] width 23 height 8
click at [401, 15] on button "Crea" at bounding box center [380, 18] width 40 height 18
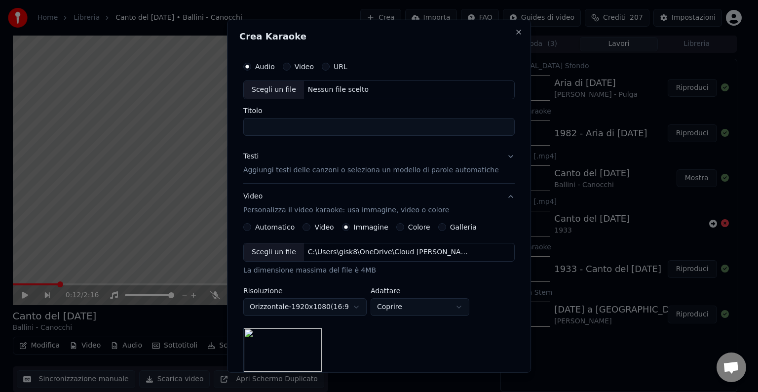
click at [286, 89] on div "Scegli un file" at bounding box center [274, 90] width 60 height 18
drag, startPoint x: 278, startPoint y: 125, endPoint x: 225, endPoint y: 126, distance: 53.3
click at [225, 126] on body "Home Libreria Canto del [DATE] • Ballini - Canocchi Crea Importa FAQ Guides di …" at bounding box center [375, 196] width 750 height 392
click at [346, 124] on input "**********" at bounding box center [379, 127] width 272 height 18
type input "**********"
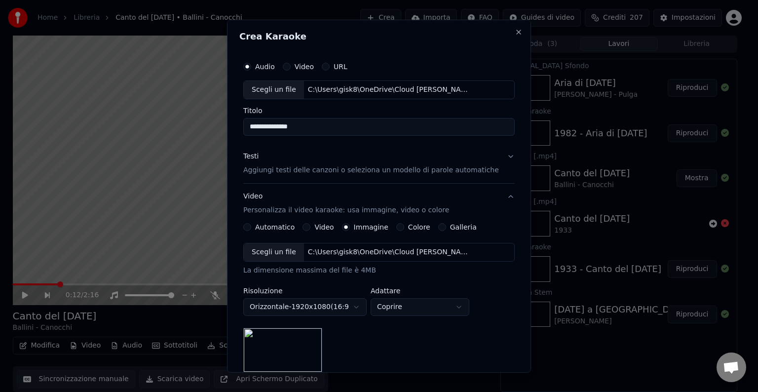
click at [323, 172] on p "Aggiungi testi delle canzoni o seleziona un modello di parole automatiche" at bounding box center [371, 170] width 256 height 10
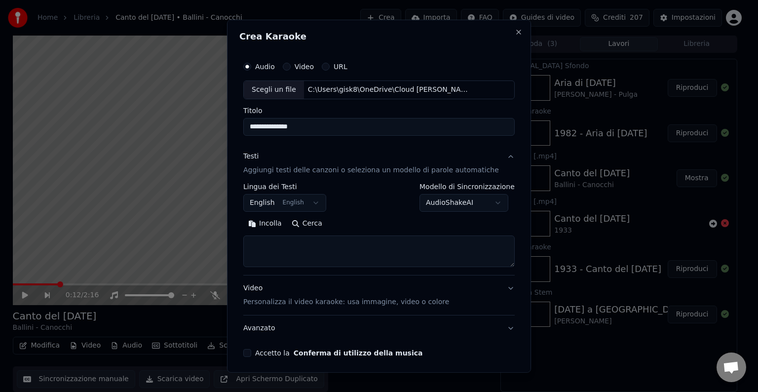
click at [284, 202] on body "Home Libreria Canto del [DATE] • Ballini - Canocchi Crea Importa FAQ Guides di …" at bounding box center [375, 196] width 750 height 392
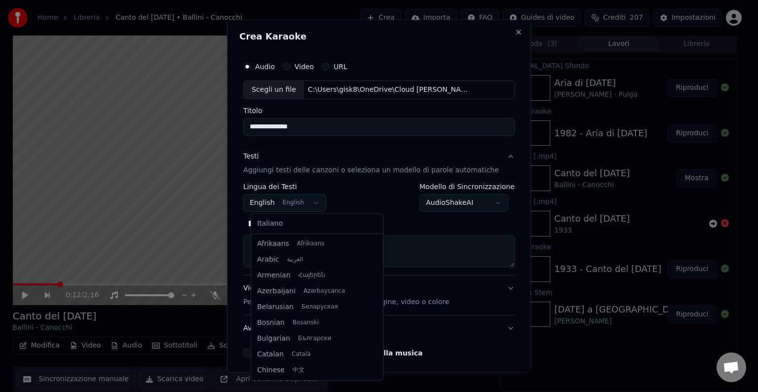
scroll to position [79, 0]
select select "**"
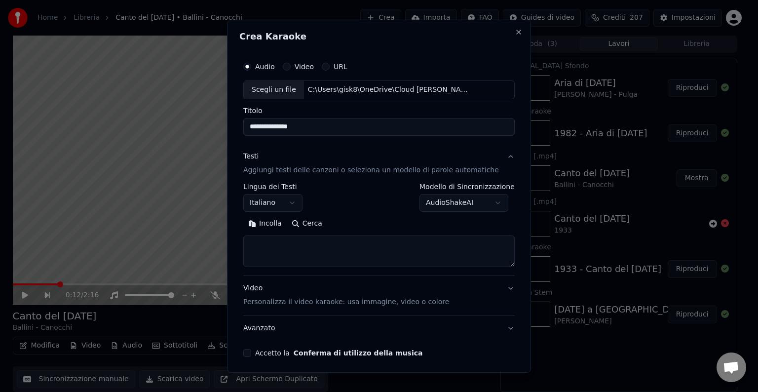
click at [298, 246] on textarea at bounding box center [379, 252] width 272 height 32
paste textarea "**********"
type textarea "**********"
click at [310, 300] on p "Personalizza il video karaoke: usa immagine, video o colore" at bounding box center [346, 302] width 206 height 10
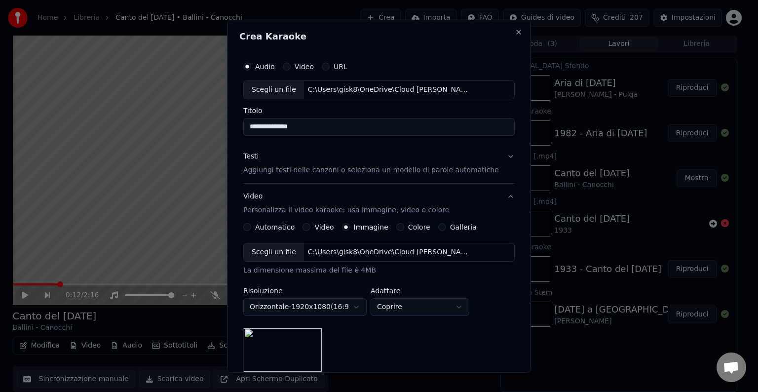
click at [297, 252] on div "Scegli un file" at bounding box center [274, 252] width 60 height 18
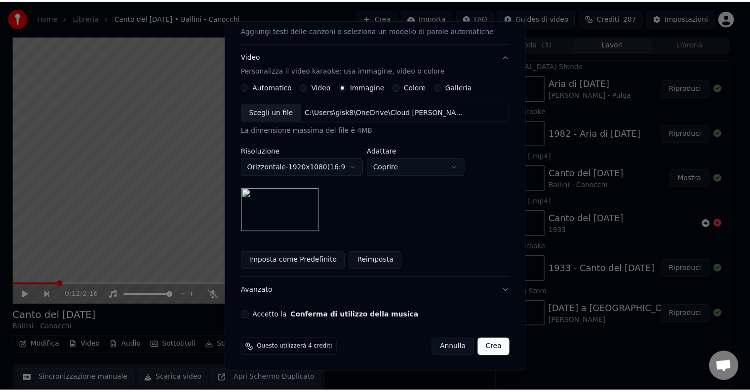
scroll to position [140, 0]
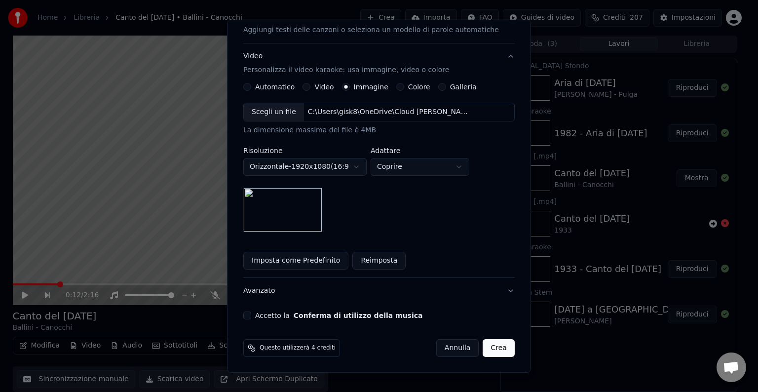
click at [301, 253] on button "Imposta come Predefinito" at bounding box center [295, 261] width 105 height 18
click at [251, 314] on button "Accetto la Conferma di utilizzo della musica" at bounding box center [247, 316] width 8 height 8
click at [483, 350] on button "Crea" at bounding box center [499, 348] width 32 height 18
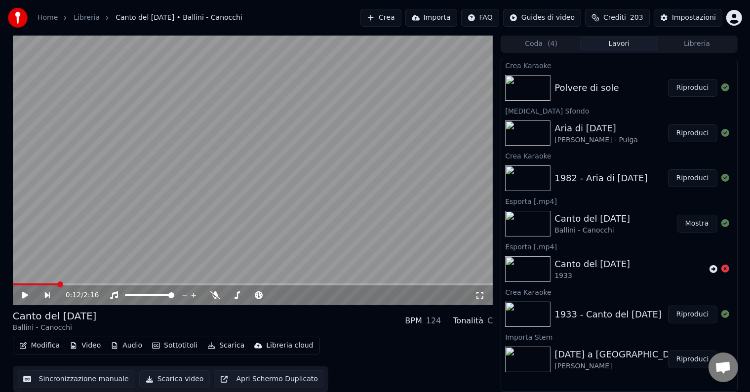
click at [684, 86] on button "Riproduci" at bounding box center [692, 88] width 49 height 18
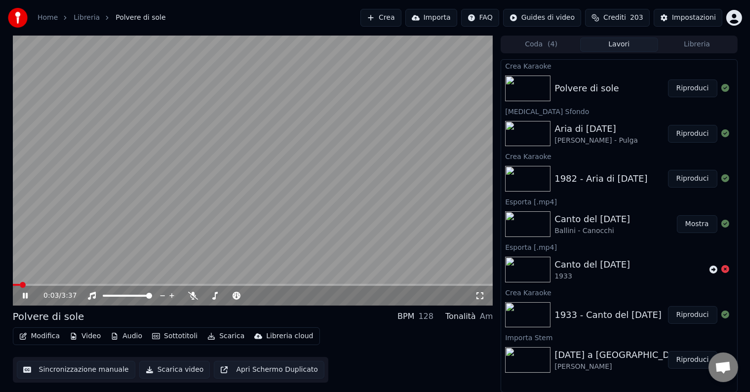
click at [56, 336] on button "Modifica" at bounding box center [39, 336] width 49 height 14
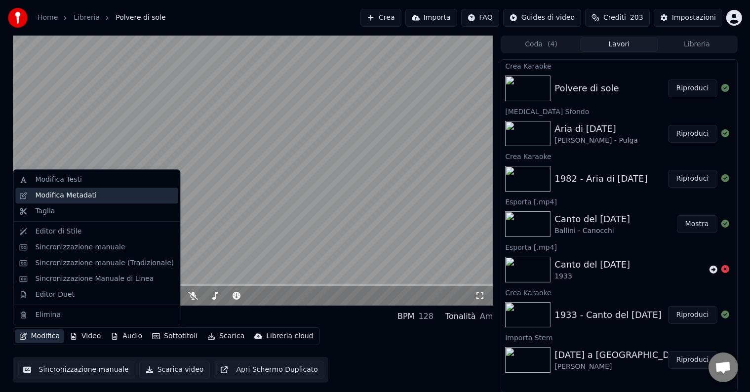
click at [88, 198] on div "Modifica Metadati" at bounding box center [66, 196] width 62 height 10
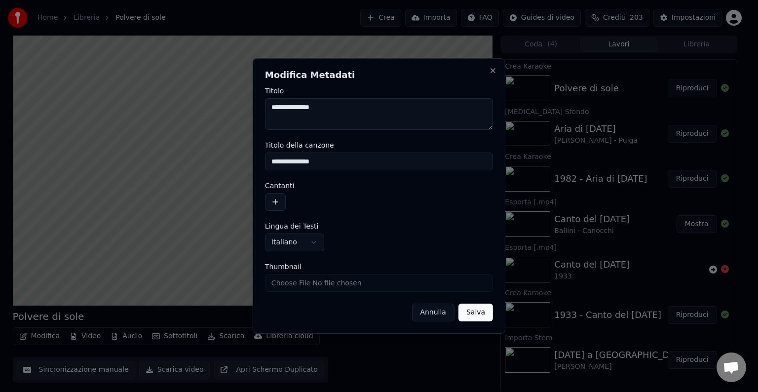
click at [283, 199] on button "button" at bounding box center [275, 202] width 21 height 18
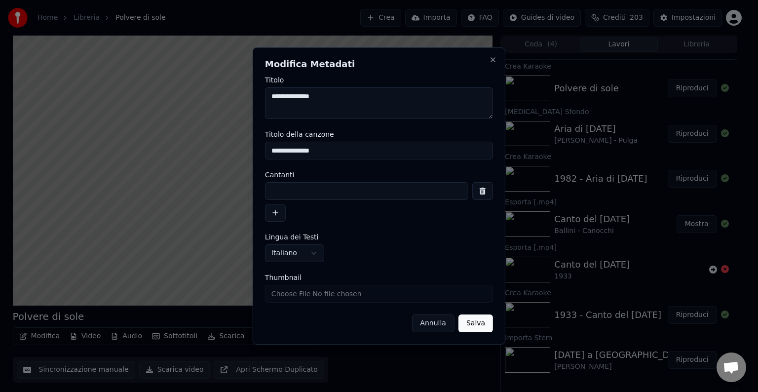
click at [292, 197] on input at bounding box center [366, 191] width 203 height 18
click at [278, 191] on input "**********" at bounding box center [366, 191] width 203 height 18
type input "**********"
click at [484, 322] on button "Salva" at bounding box center [476, 324] width 35 height 18
